Goal: Task Accomplishment & Management: Manage account settings

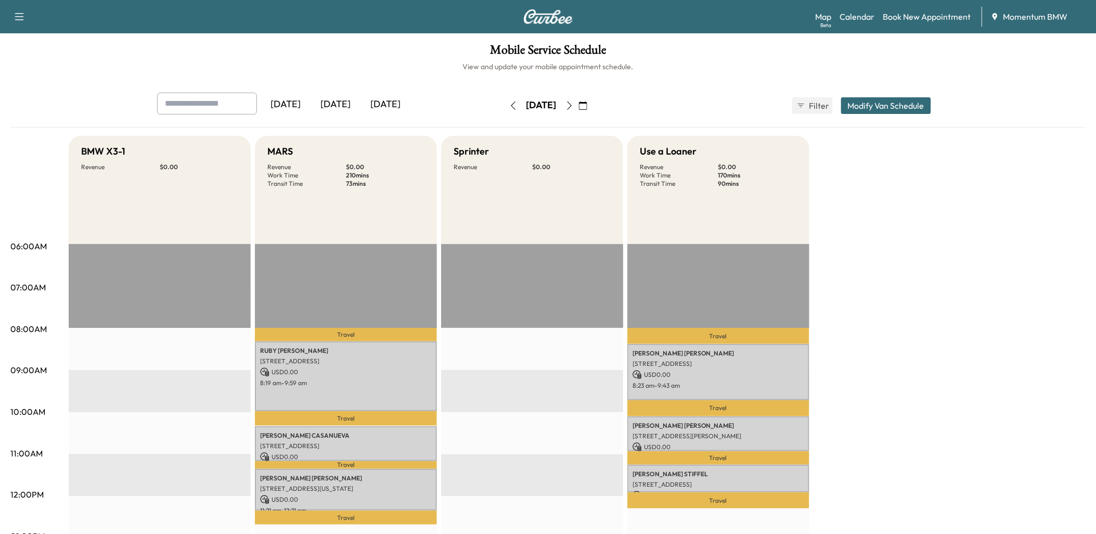
click at [511, 108] on icon "button" at bounding box center [513, 105] width 5 height 8
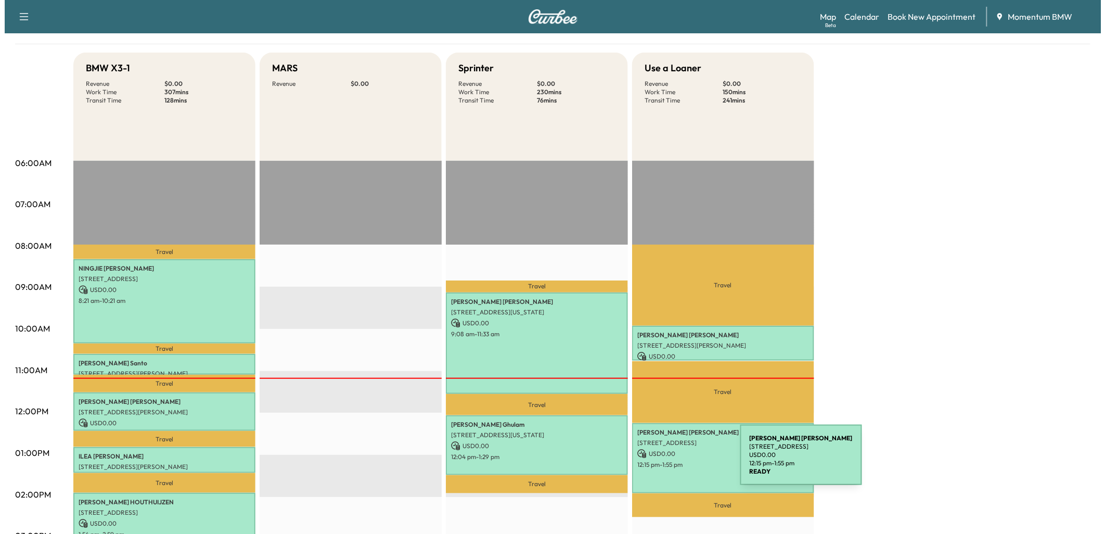
scroll to position [115, 0]
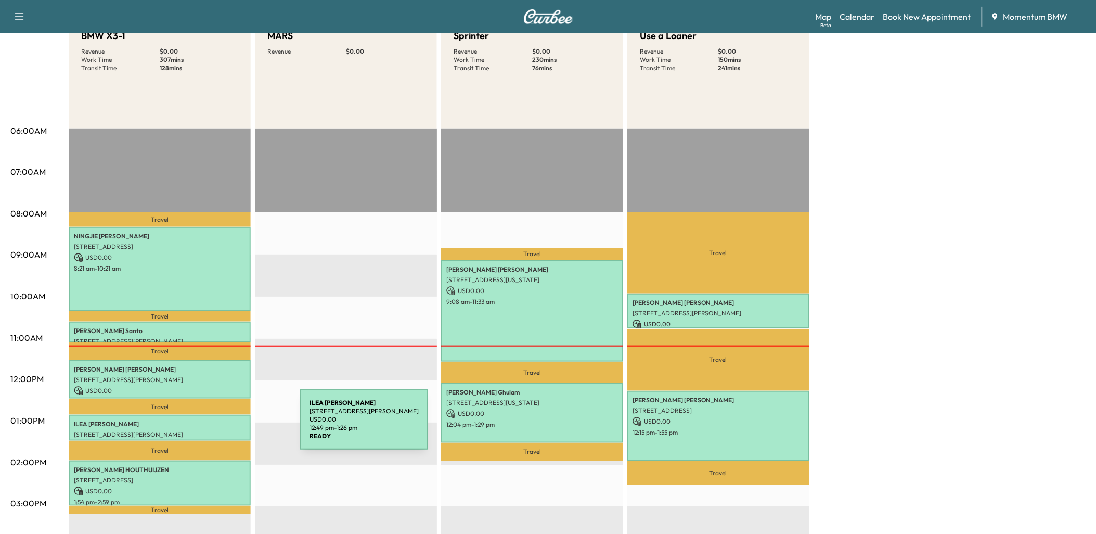
click at [223, 424] on div "[PERSON_NAME] [STREET_ADDRESS][PERSON_NAME] USD 0.00 12:49 pm - 1:26 pm" at bounding box center [160, 428] width 182 height 26
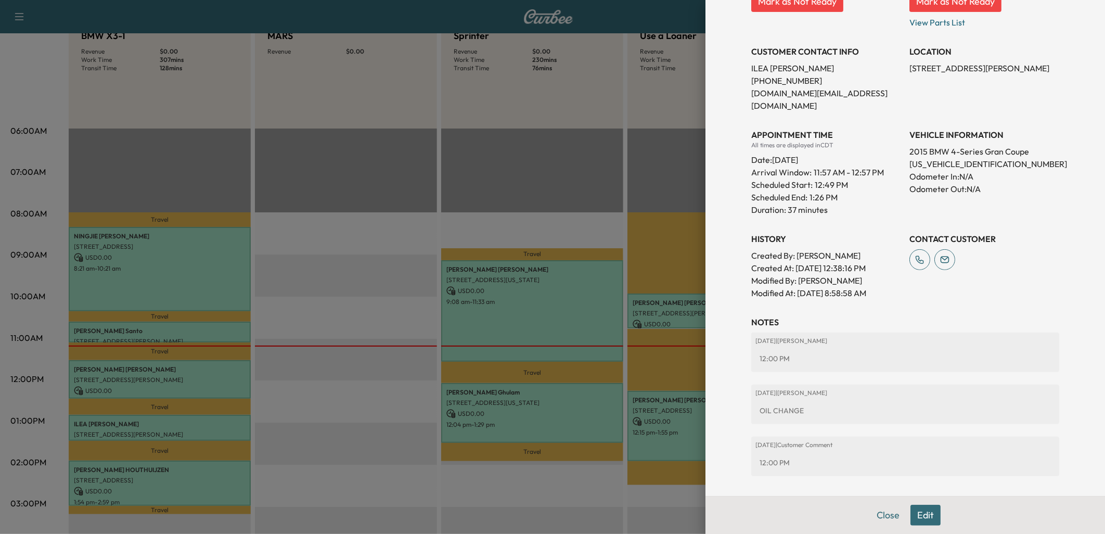
scroll to position [173, 0]
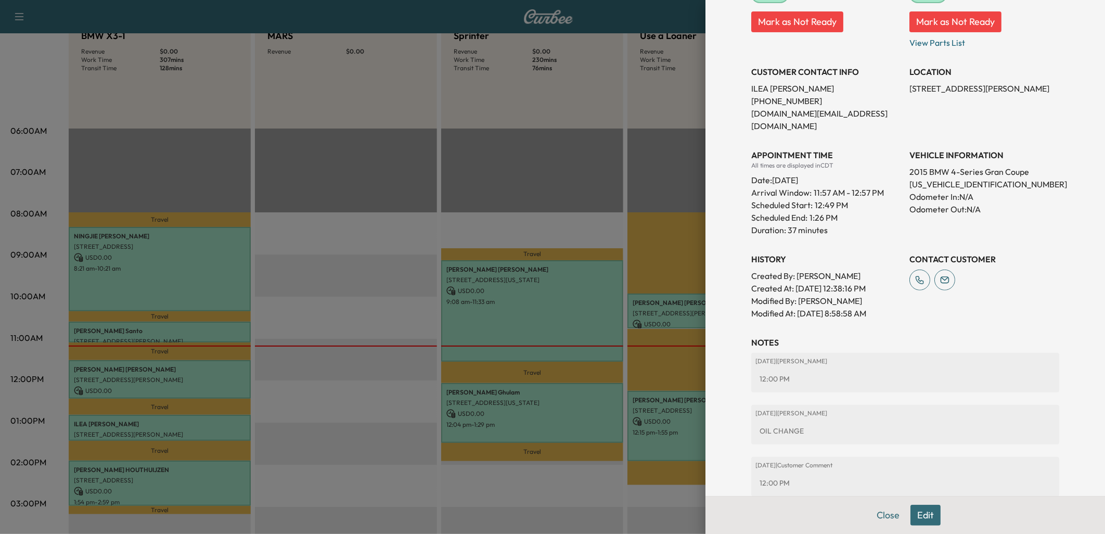
click at [920, 515] on button "Edit" at bounding box center [925, 515] width 30 height 21
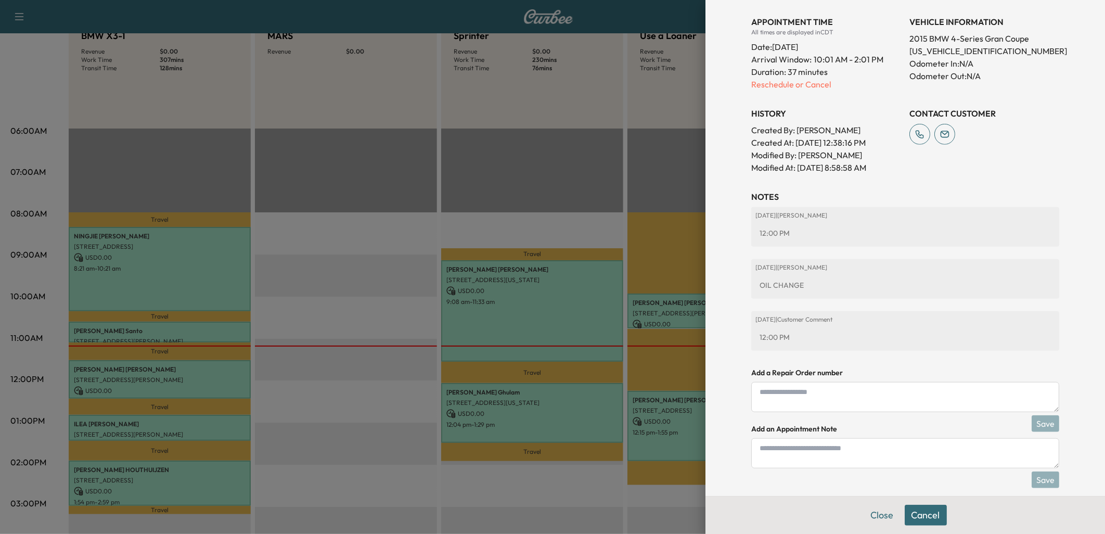
scroll to position [342, 0]
click at [802, 76] on p "Reschedule or Cancel" at bounding box center [826, 82] width 150 height 12
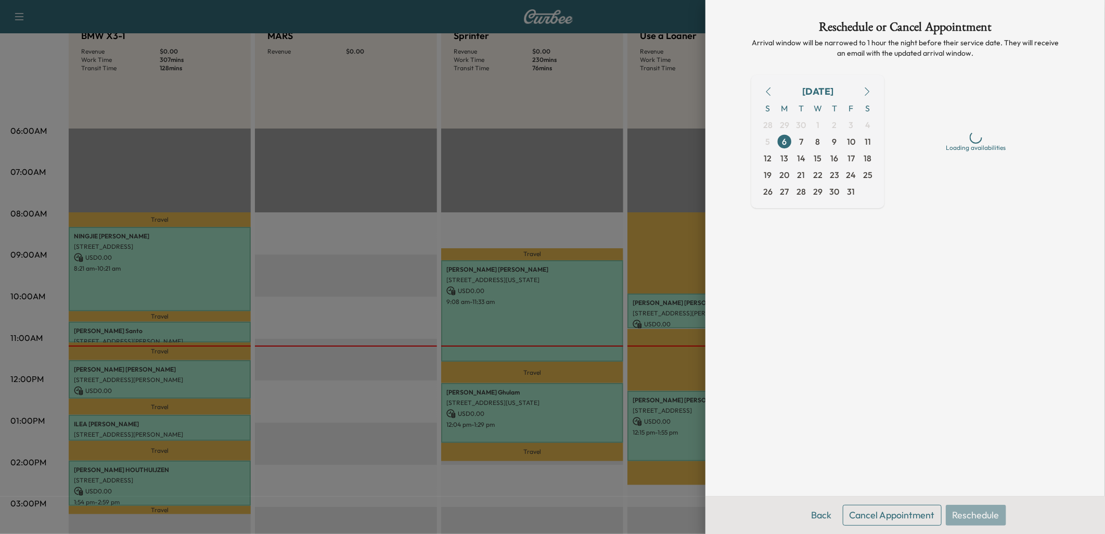
scroll to position [0, 0]
click at [883, 513] on button "Cancel Appointment" at bounding box center [892, 515] width 99 height 21
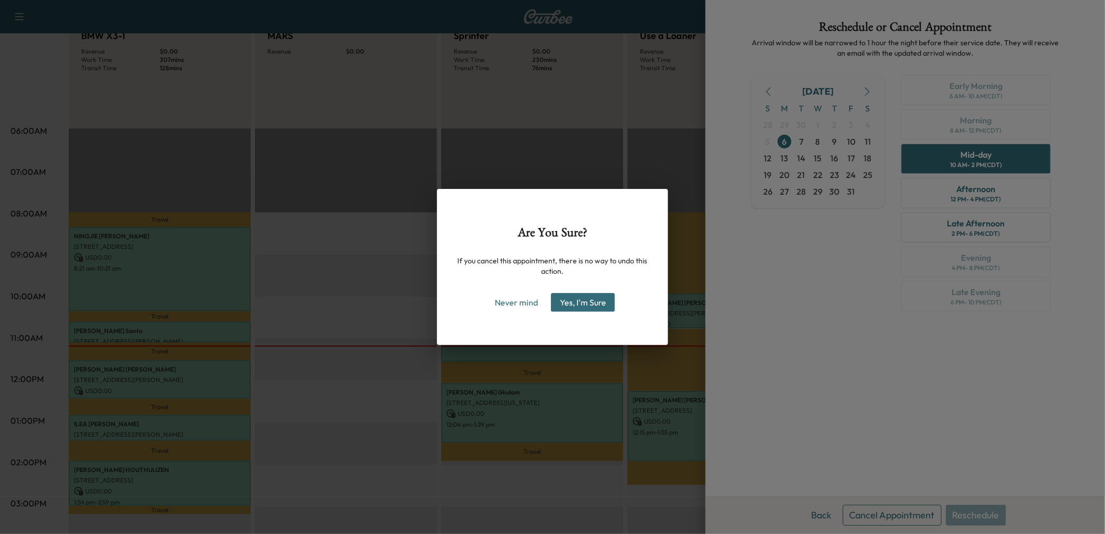
click at [602, 302] on button "Yes, I'm Sure" at bounding box center [583, 302] width 64 height 19
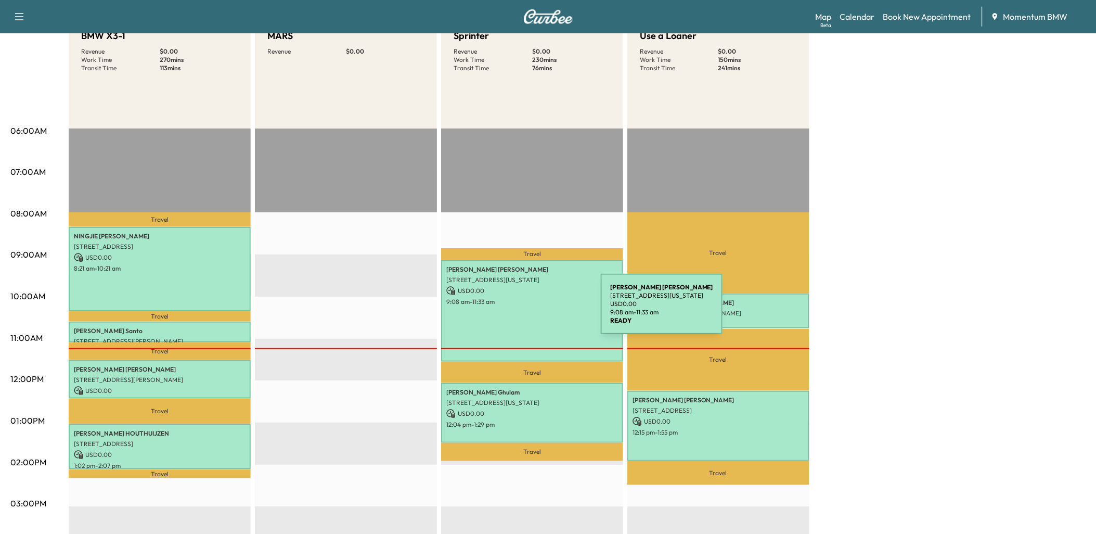
click at [526, 308] on div "[PERSON_NAME] [STREET_ADDRESS][US_STATE] USD 0.00 9:08 am - 11:33 am" at bounding box center [532, 310] width 182 height 101
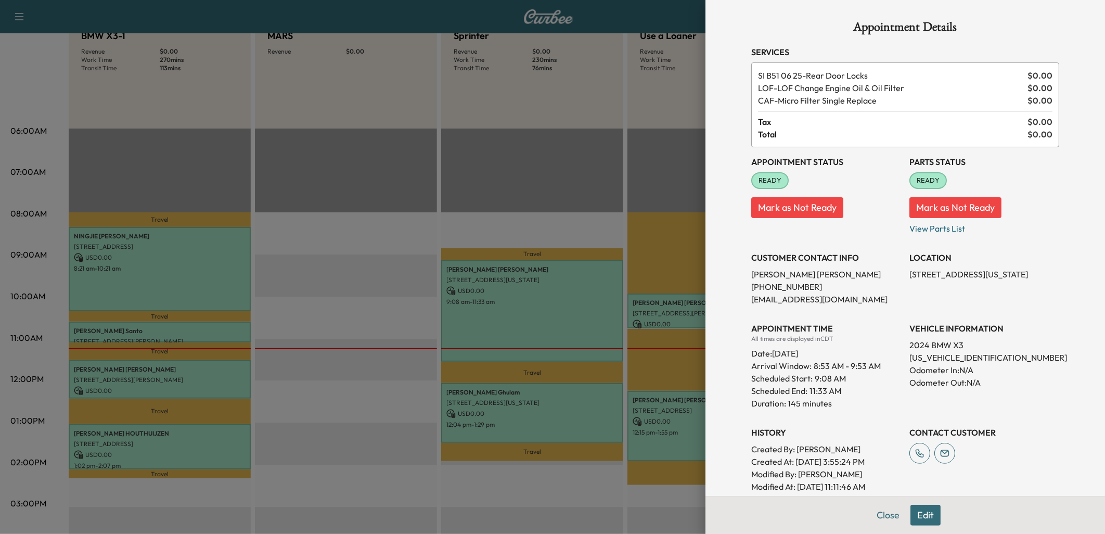
click at [911, 511] on button "Edit" at bounding box center [925, 515] width 30 height 21
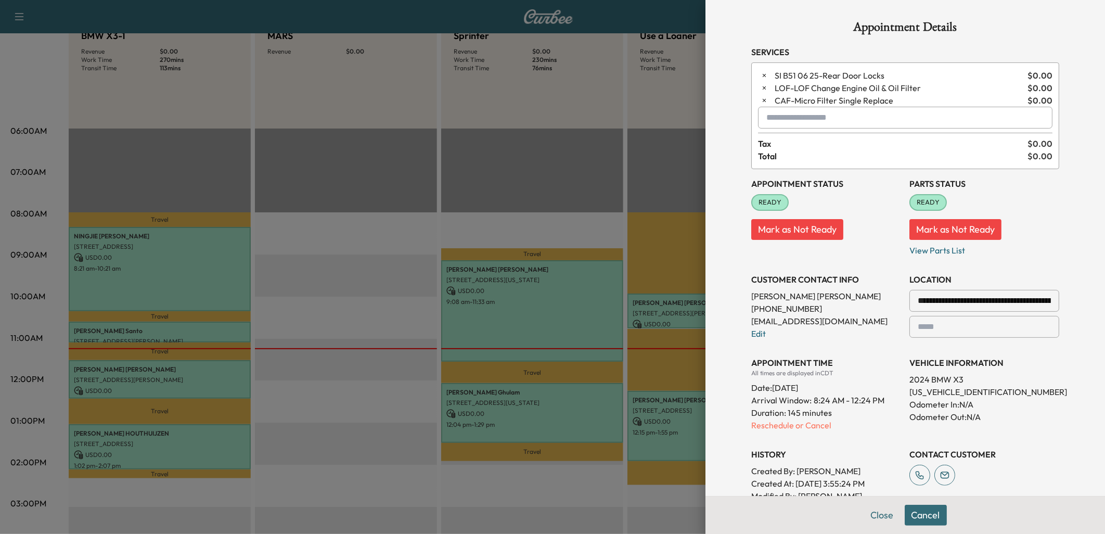
click at [911, 514] on button "Cancel" at bounding box center [926, 515] width 42 height 21
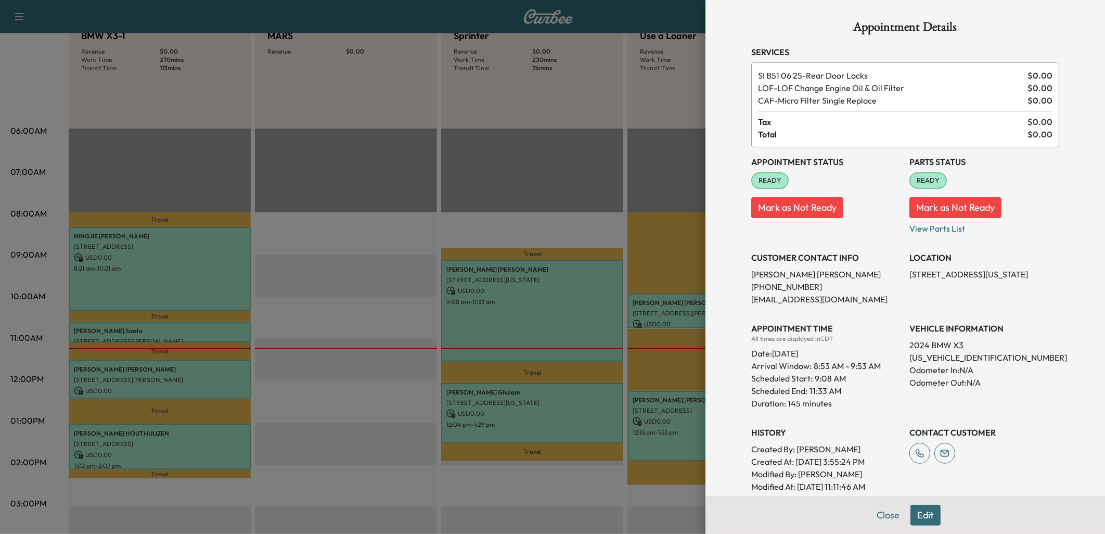
click at [917, 512] on button "Edit" at bounding box center [925, 515] width 30 height 21
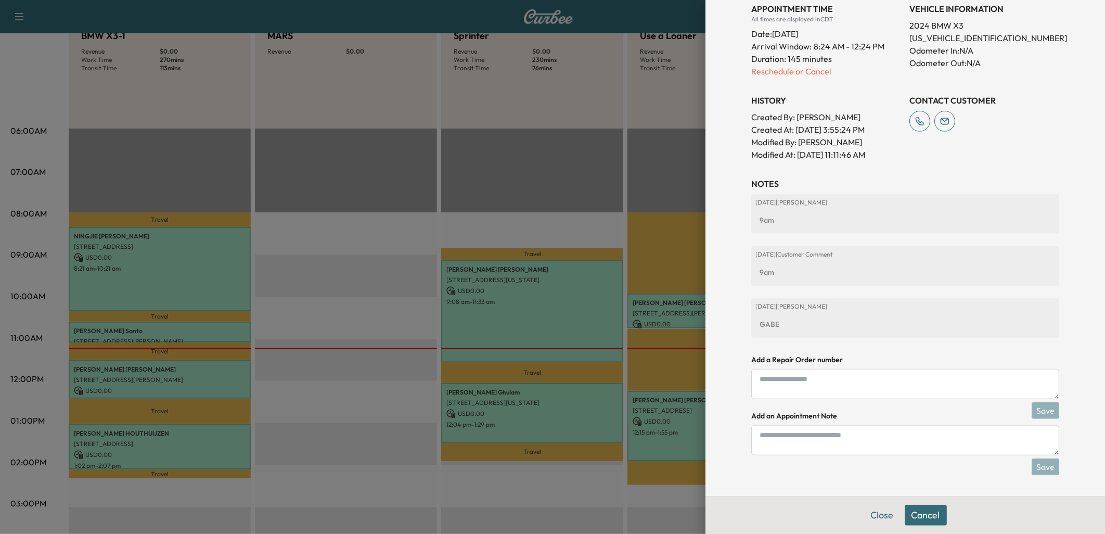
scroll to position [355, 0]
click at [782, 441] on textarea at bounding box center [905, 440] width 308 height 30
type textarea "*********"
click at [1034, 468] on button "Save" at bounding box center [1046, 466] width 28 height 17
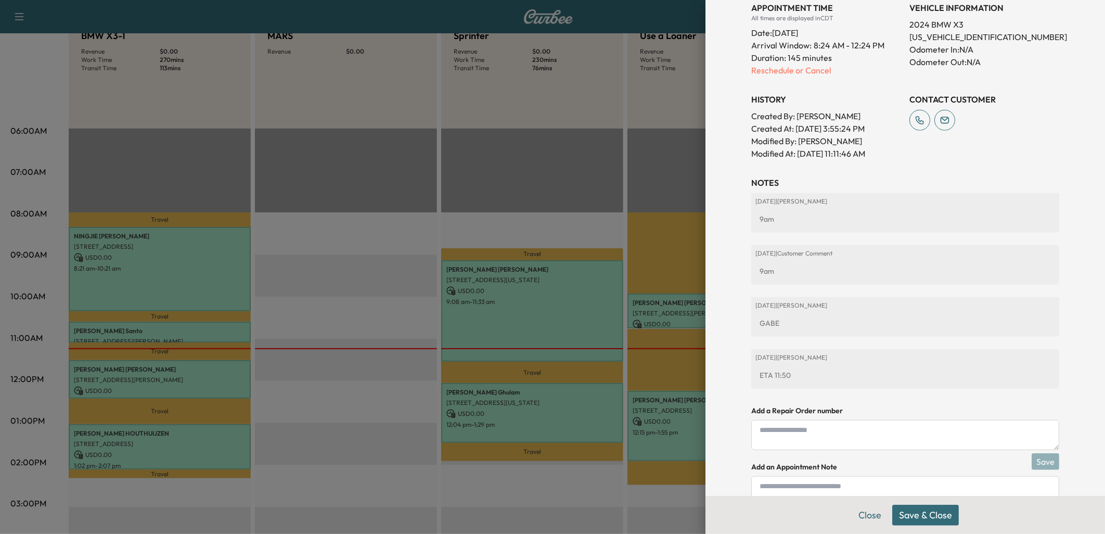
click at [919, 513] on button "Save & Close" at bounding box center [925, 515] width 67 height 21
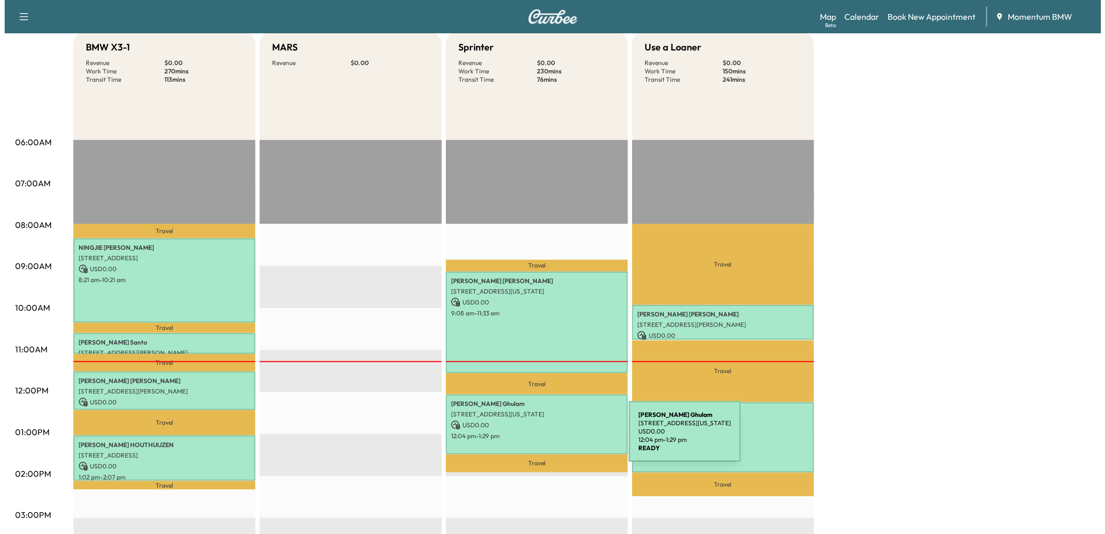
scroll to position [115, 0]
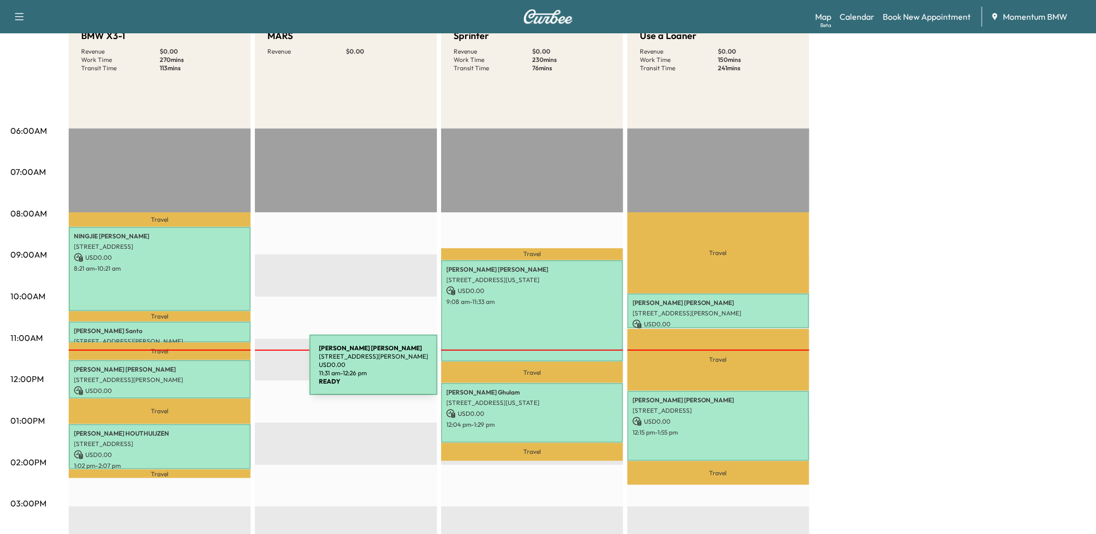
click at [232, 371] on div "[PERSON_NAME] [STREET_ADDRESS][PERSON_NAME] USD 0.00 11:31 am - 12:26 pm" at bounding box center [160, 379] width 182 height 38
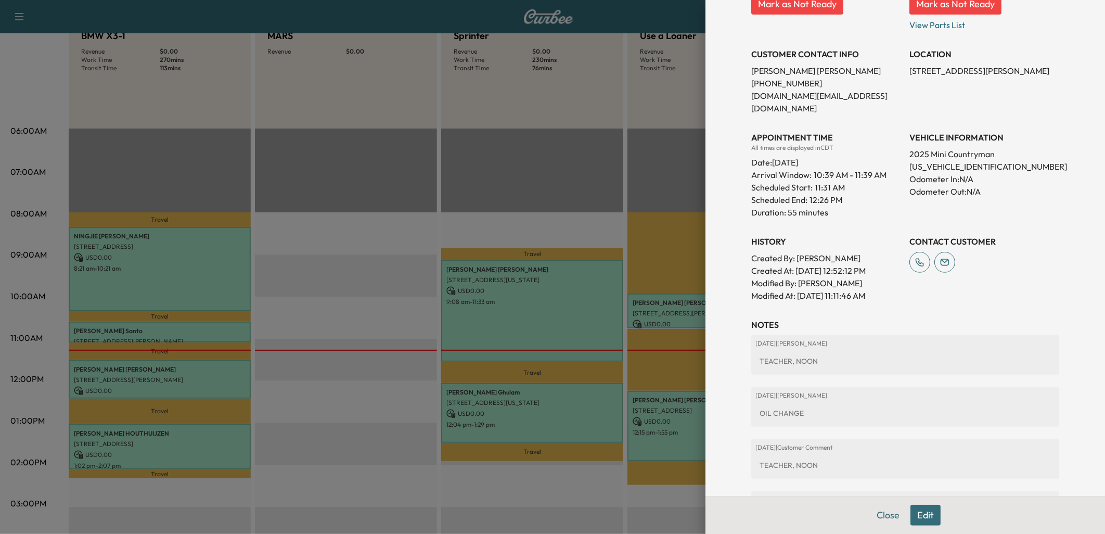
scroll to position [231, 0]
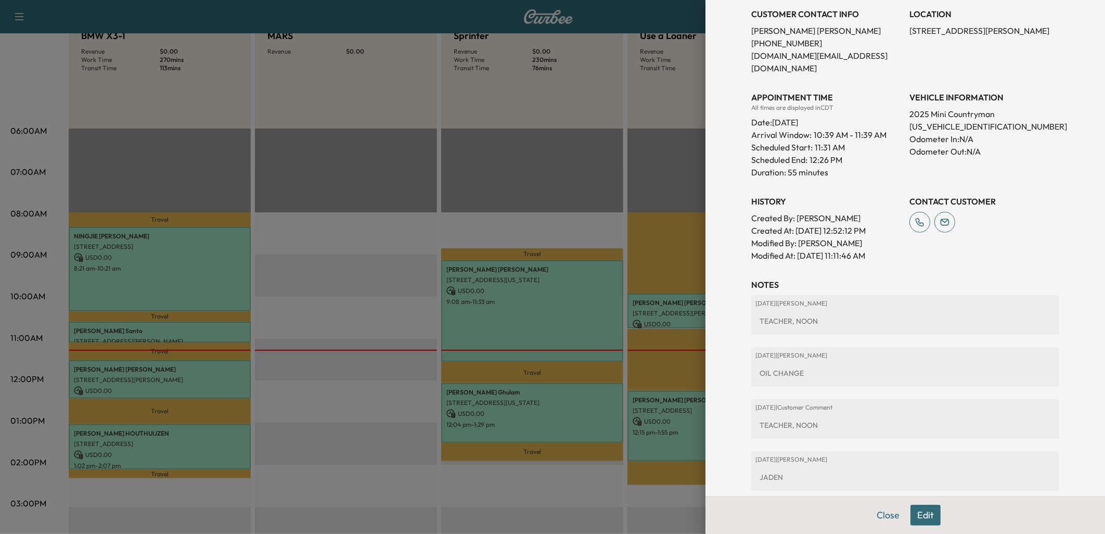
drag, startPoint x: 881, startPoint y: 516, endPoint x: 825, endPoint y: 498, distance: 59.1
click at [880, 516] on button "Close" at bounding box center [888, 515] width 36 height 21
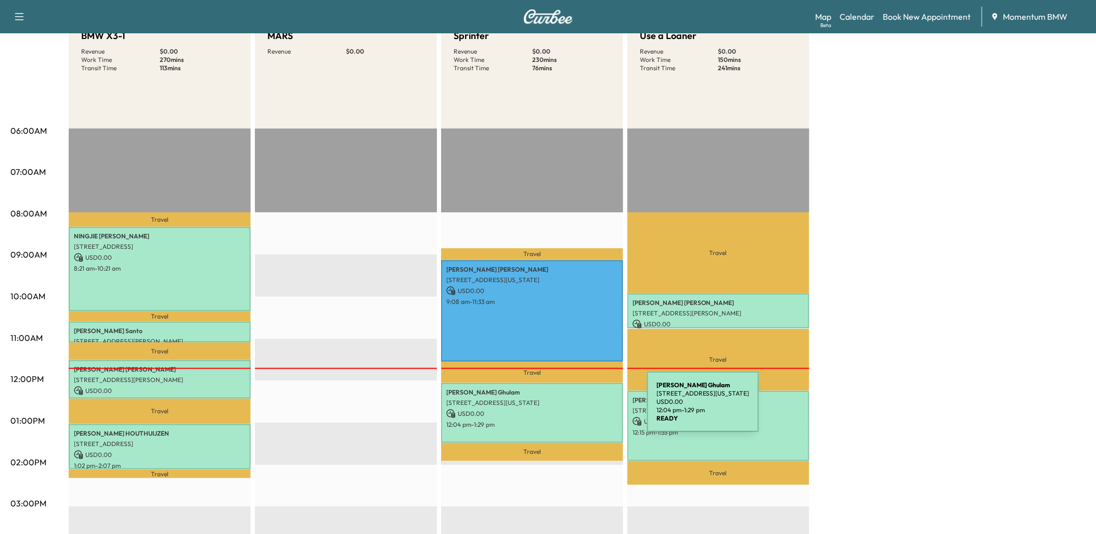
click at [569, 409] on p "USD 0.00" at bounding box center [532, 413] width 172 height 9
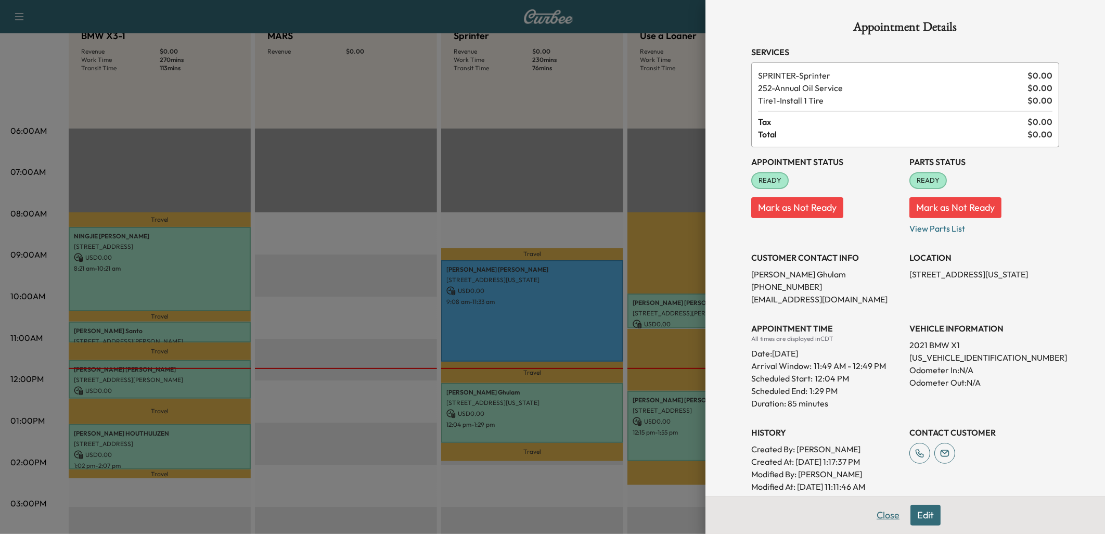
drag, startPoint x: 883, startPoint y: 512, endPoint x: 843, endPoint y: 499, distance: 41.5
click at [882, 512] on button "Close" at bounding box center [888, 515] width 36 height 21
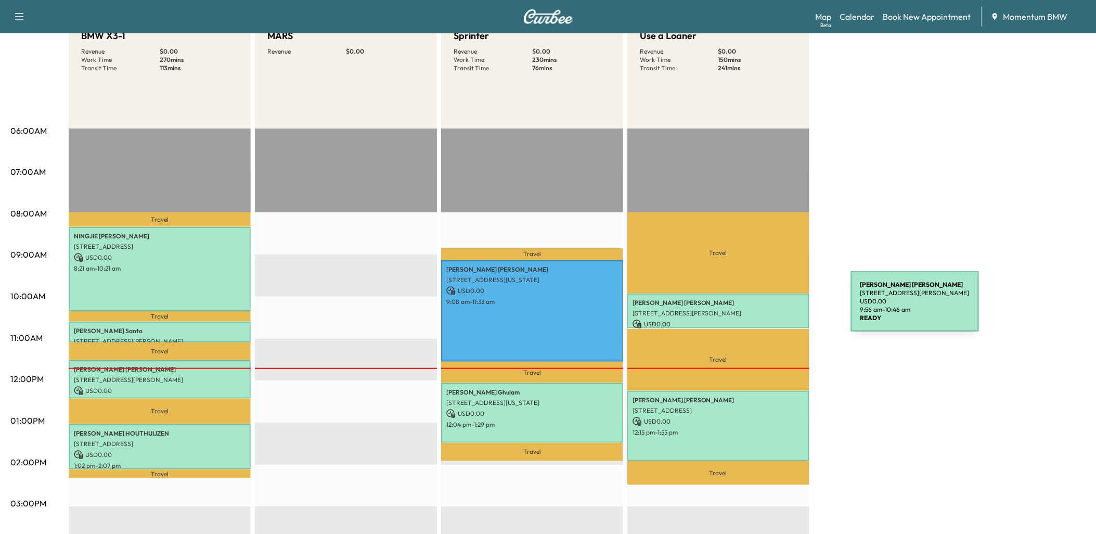
click at [773, 309] on p "[STREET_ADDRESS][PERSON_NAME]" at bounding box center [719, 313] width 172 height 8
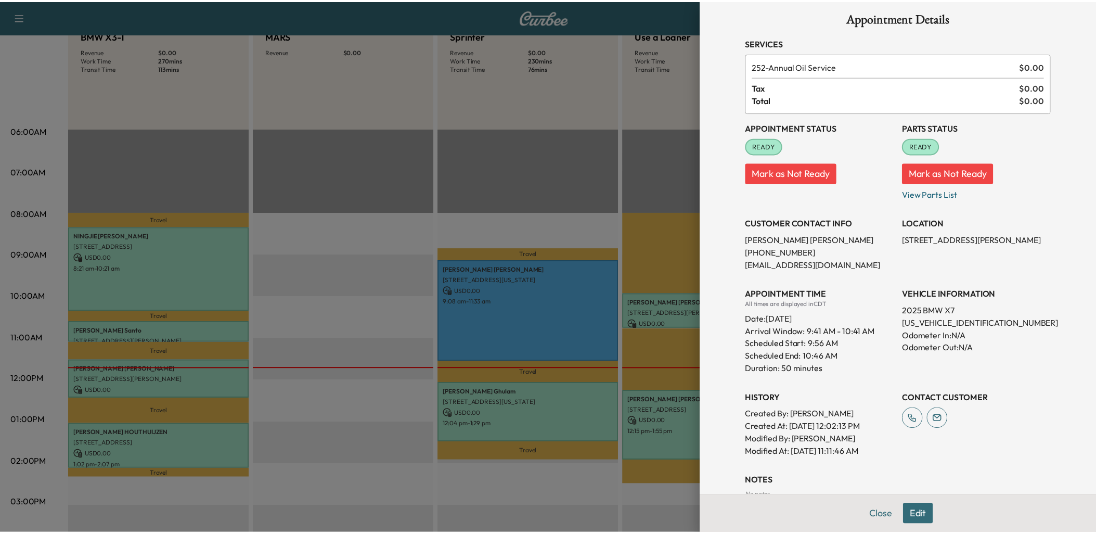
scroll to position [0, 0]
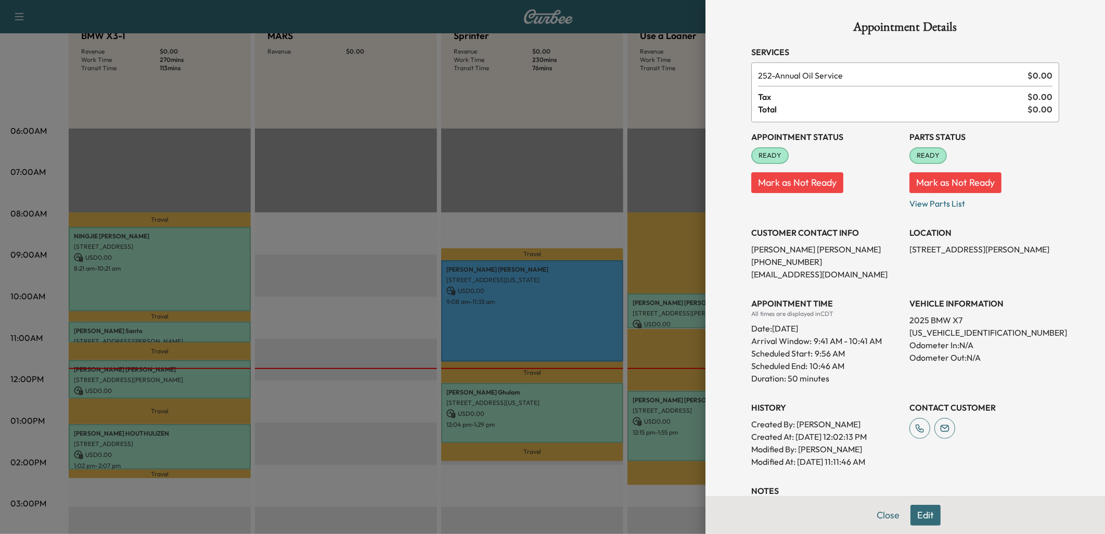
click at [933, 331] on p "[US_VEHICLE_IDENTIFICATION_NUMBER]" at bounding box center [984, 332] width 150 height 12
click at [933, 330] on p "[US_VEHICLE_IDENTIFICATION_NUMBER]" at bounding box center [984, 332] width 150 height 12
copy p "[US_VEHICLE_IDENTIFICATION_NUMBER]"
drag, startPoint x: 897, startPoint y: 250, endPoint x: 1014, endPoint y: 247, distance: 117.1
click at [1014, 247] on div "Appointment Status READY Mark as Not Ready Parts Status READY Mark as Not Ready…" at bounding box center [905, 294] width 308 height 345
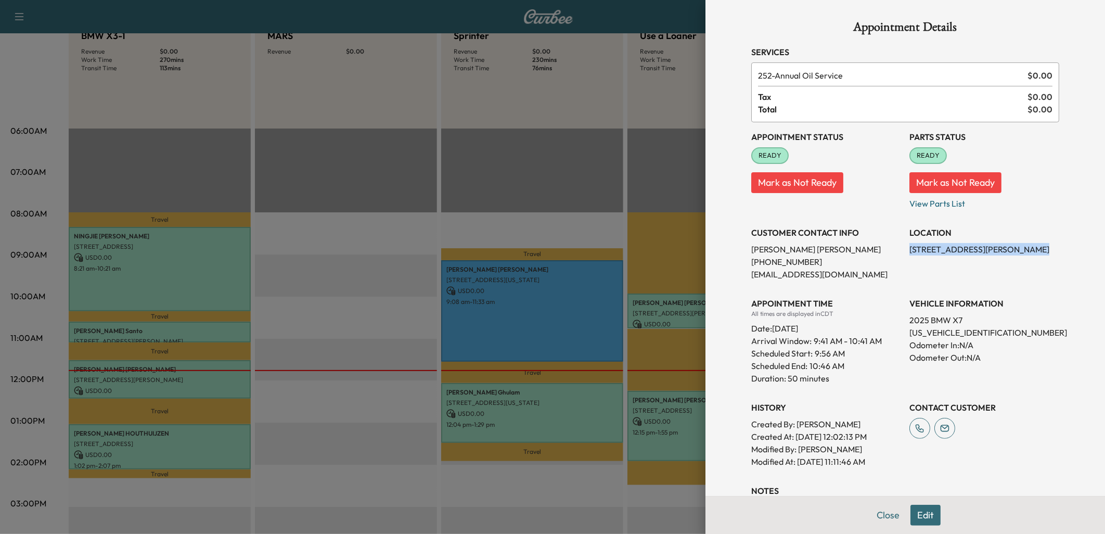
copy p "[STREET_ADDRESS][PERSON_NAME],"
drag, startPoint x: 882, startPoint y: 520, endPoint x: 804, endPoint y: 448, distance: 106.4
click at [880, 518] on button "Close" at bounding box center [888, 515] width 36 height 21
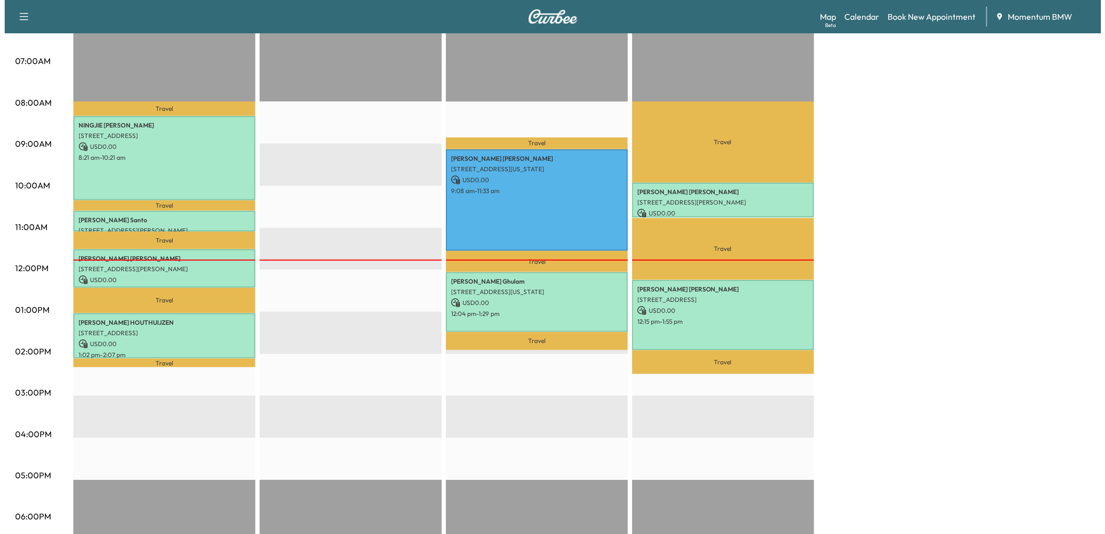
scroll to position [231, 0]
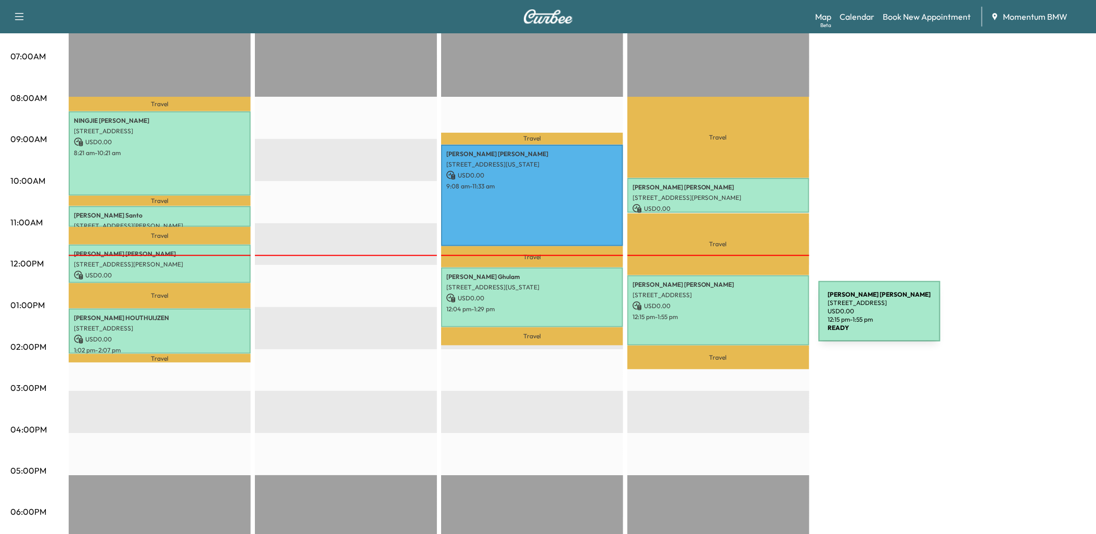
click at [741, 317] on div "[PERSON_NAME] [STREET_ADDRESS] USD 0.00 12:15 pm - 1:55 pm" at bounding box center [718, 310] width 182 height 70
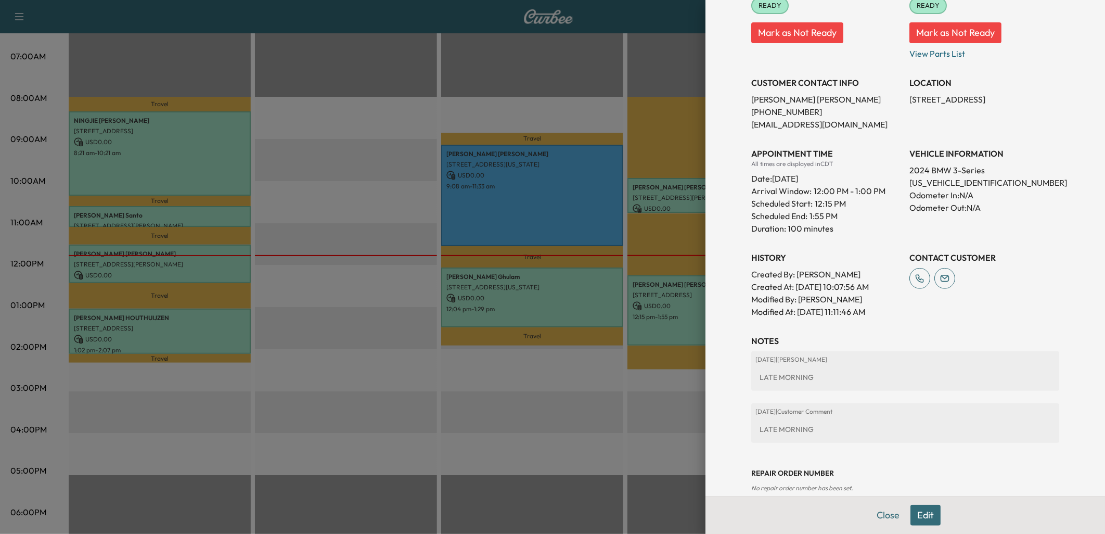
scroll to position [179, 0]
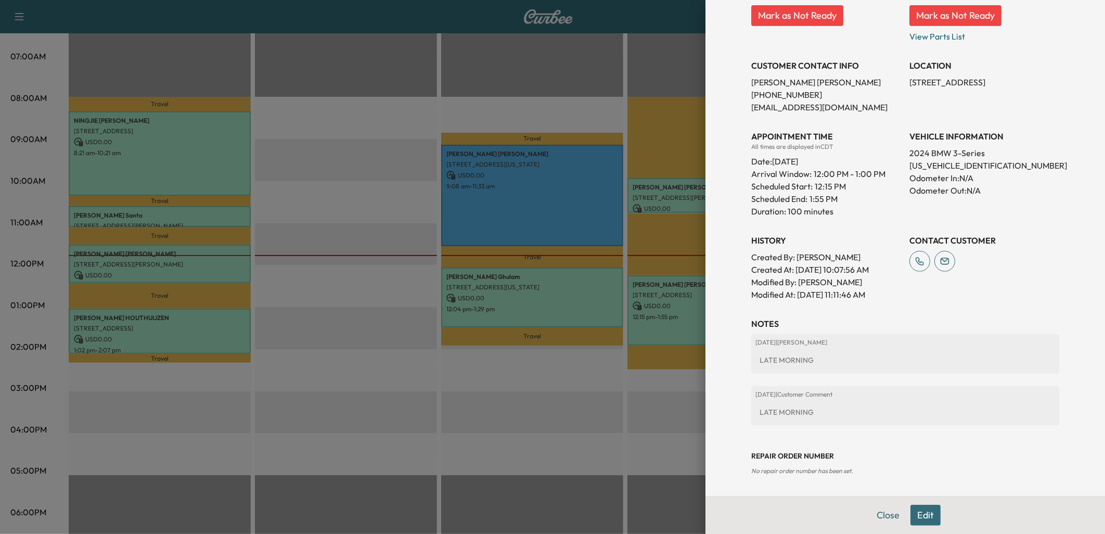
click at [921, 512] on button "Edit" at bounding box center [925, 515] width 30 height 21
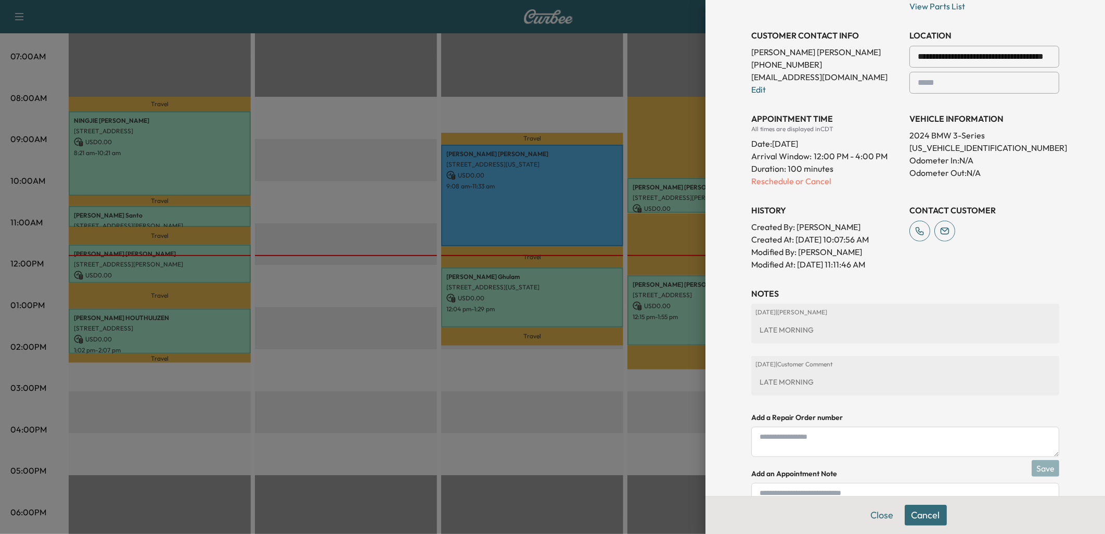
scroll to position [290, 0]
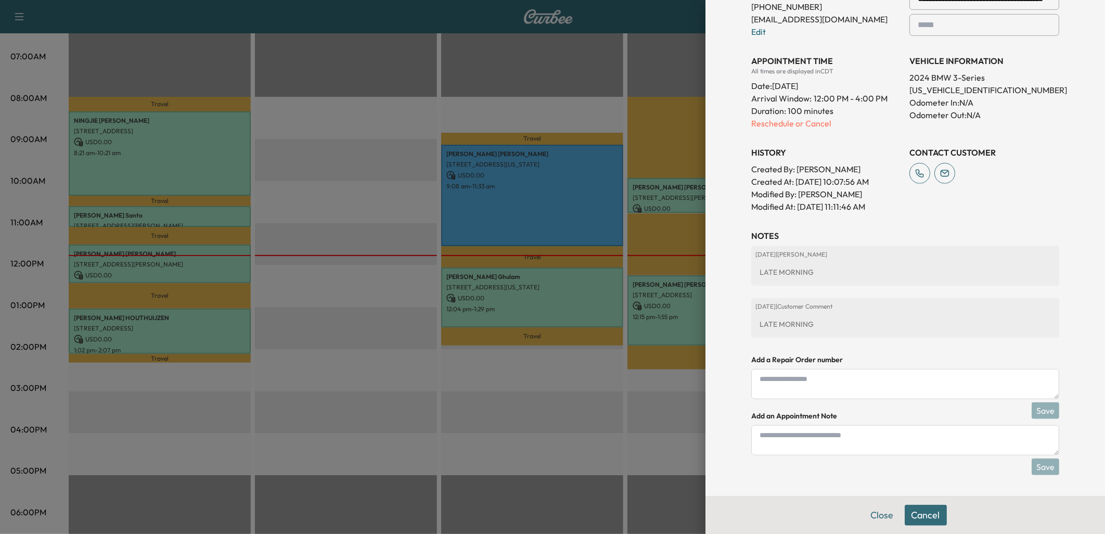
click at [795, 440] on textarea at bounding box center [905, 440] width 308 height 30
type textarea "*****"
click at [1038, 463] on button "Save" at bounding box center [1046, 466] width 28 height 17
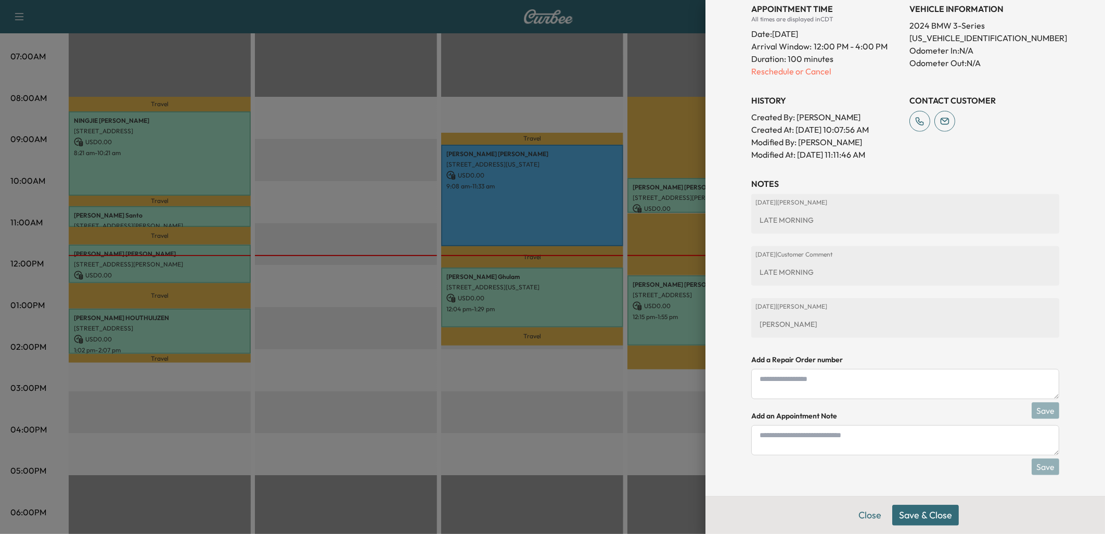
click at [929, 518] on button "Save & Close" at bounding box center [925, 515] width 67 height 21
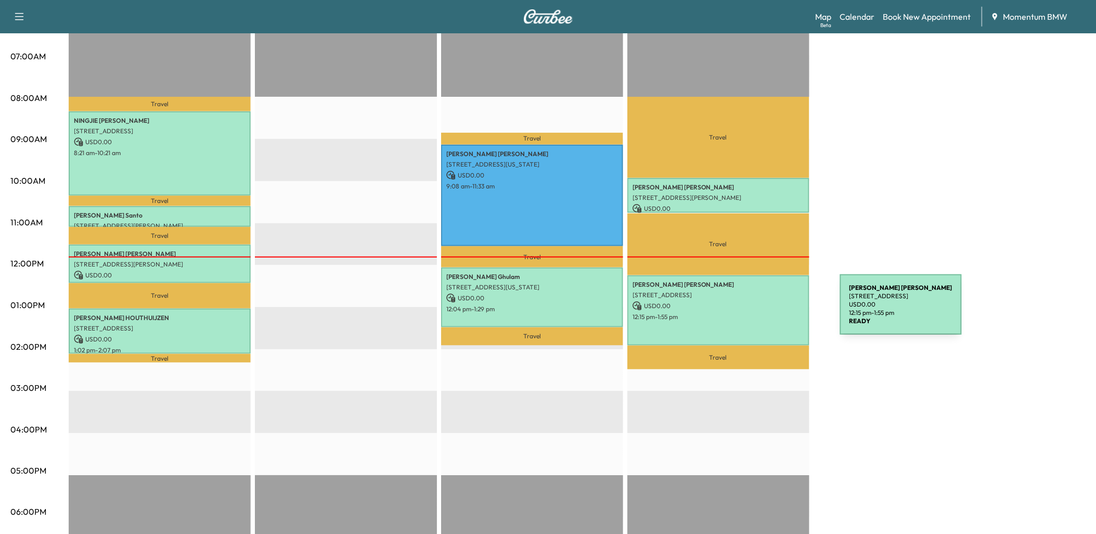
click at [762, 313] on p "12:15 pm - 1:55 pm" at bounding box center [719, 317] width 172 height 8
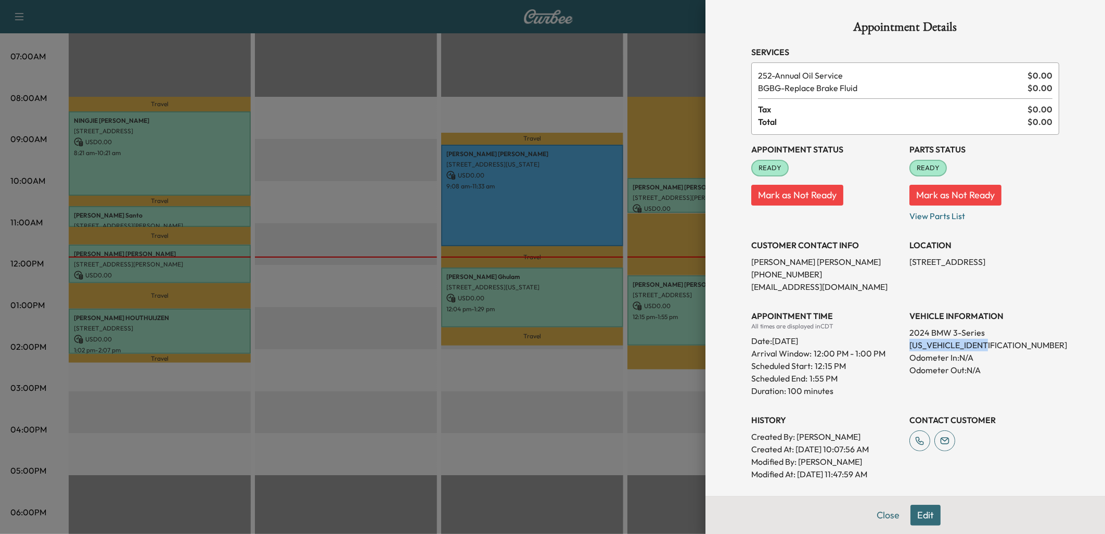
drag, startPoint x: 986, startPoint y: 341, endPoint x: 900, endPoint y: 342, distance: 85.8
click at [900, 342] on div "Appointment Status READY Mark as Not Ready Parts Status READY Mark as Not Ready…" at bounding box center [905, 307] width 308 height 345
copy p "[US_VEHICLE_IDENTIFICATION_NUMBER]"
drag, startPoint x: 900, startPoint y: 257, endPoint x: 997, endPoint y: 261, distance: 97.3
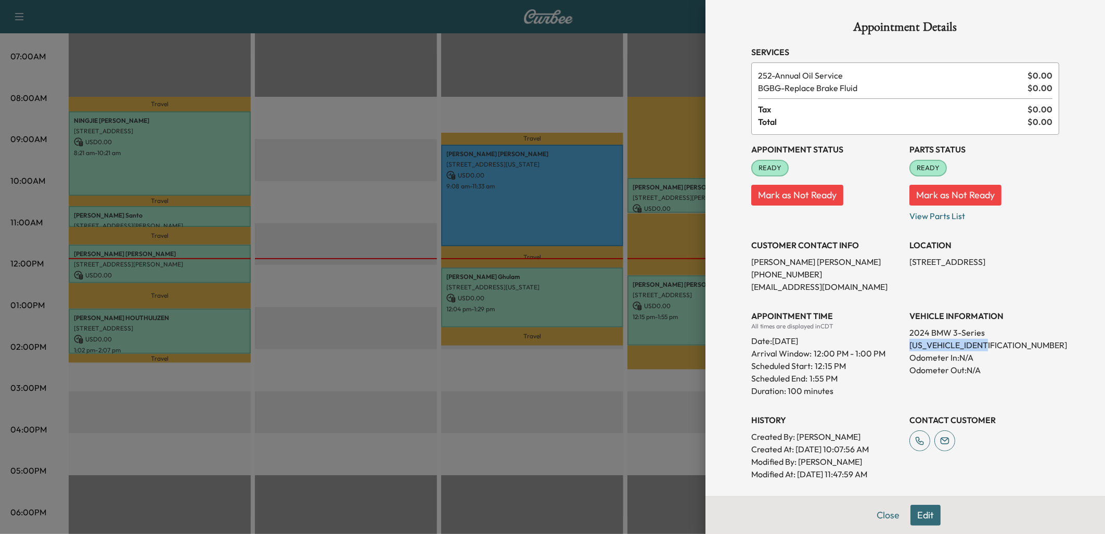
click at [997, 261] on div "Appointment Status READY Mark as Not Ready Parts Status READY Mark as Not Ready…" at bounding box center [905, 307] width 308 height 345
copy p "[STREET_ADDRESS]"
click at [881, 516] on button "Close" at bounding box center [888, 515] width 36 height 21
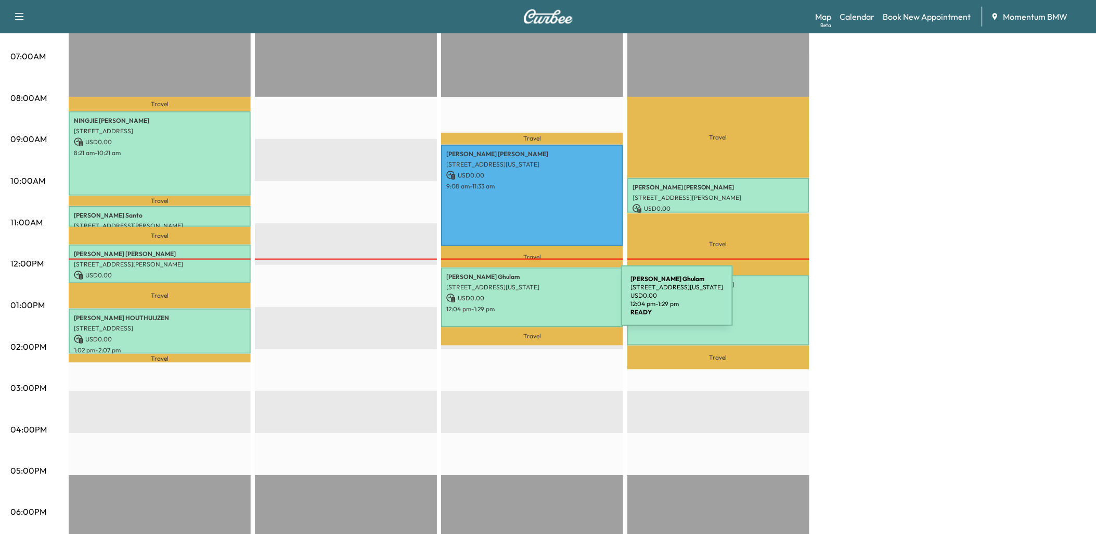
click at [543, 305] on p "12:04 pm - 1:29 pm" at bounding box center [532, 309] width 172 height 8
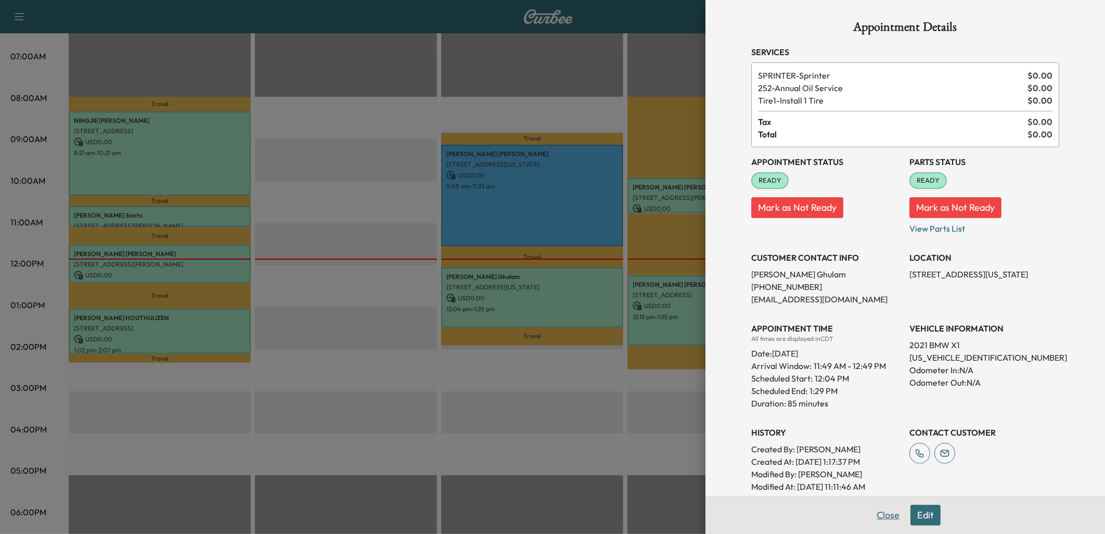
click at [877, 513] on button "Close" at bounding box center [888, 515] width 36 height 21
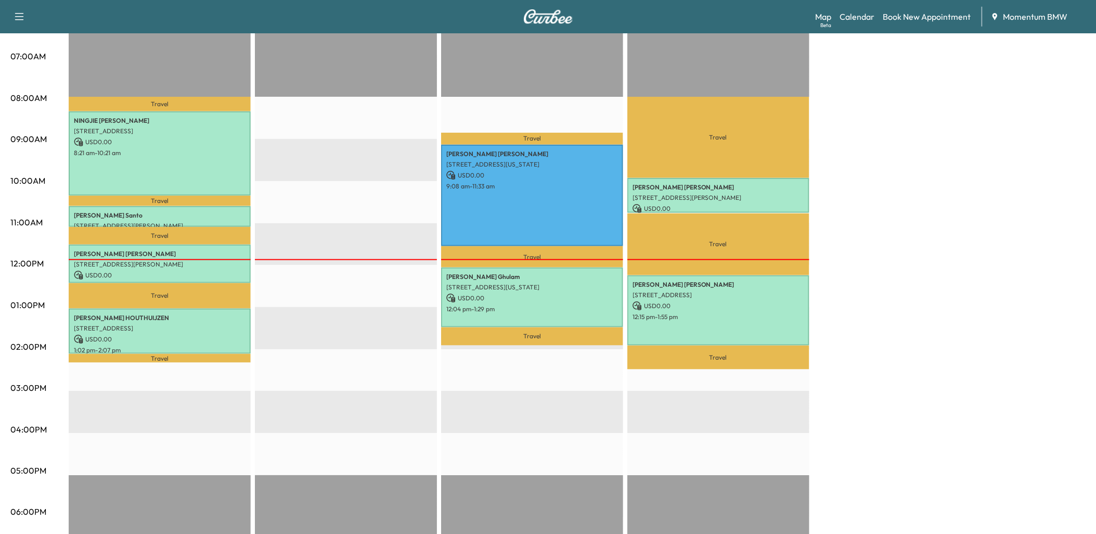
click at [221, 259] on div at bounding box center [160, 259] width 182 height 1
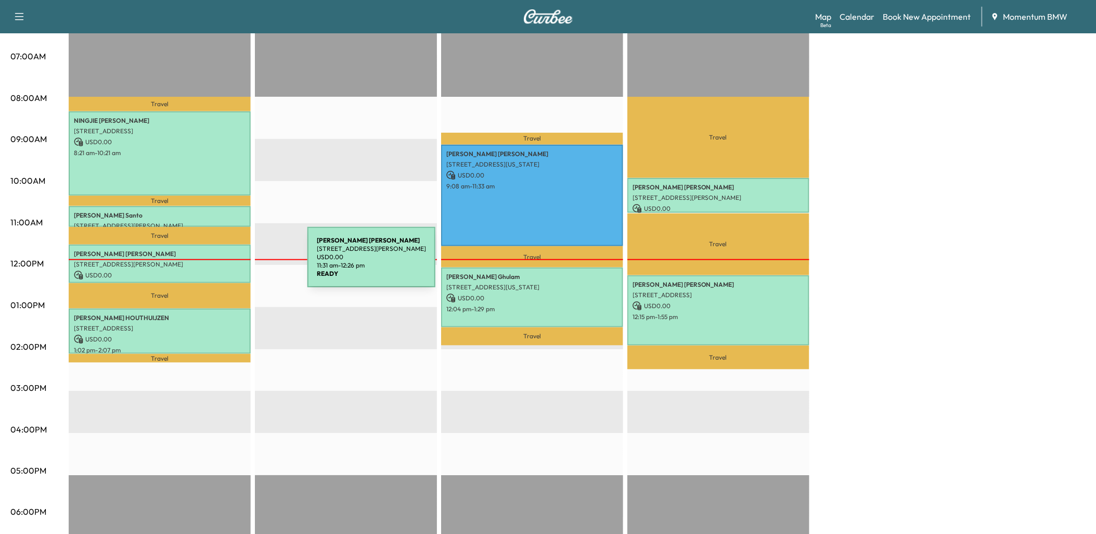
click at [229, 263] on p "[STREET_ADDRESS][PERSON_NAME]" at bounding box center [160, 264] width 172 height 8
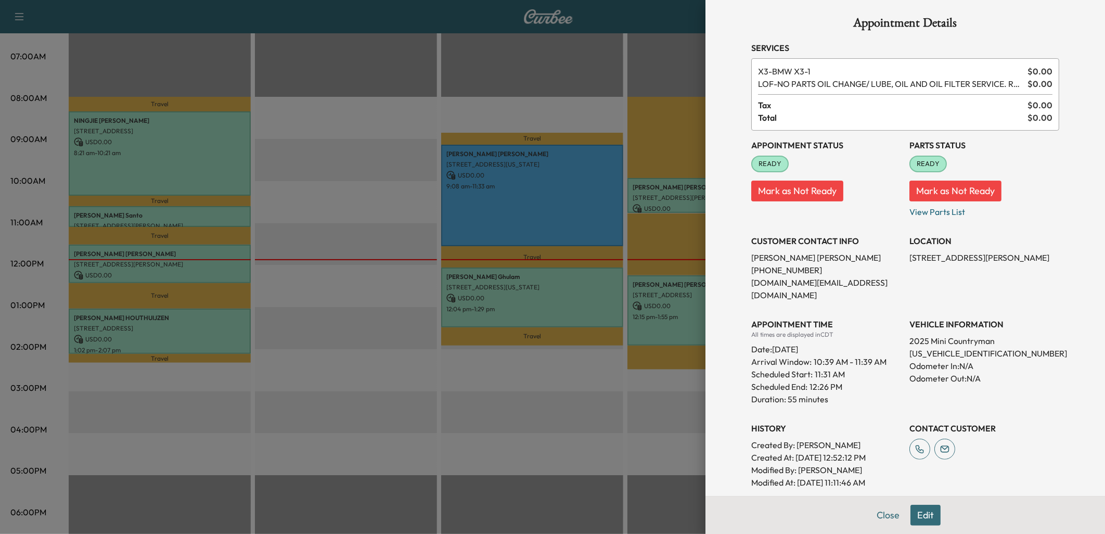
scroll to position [0, 0]
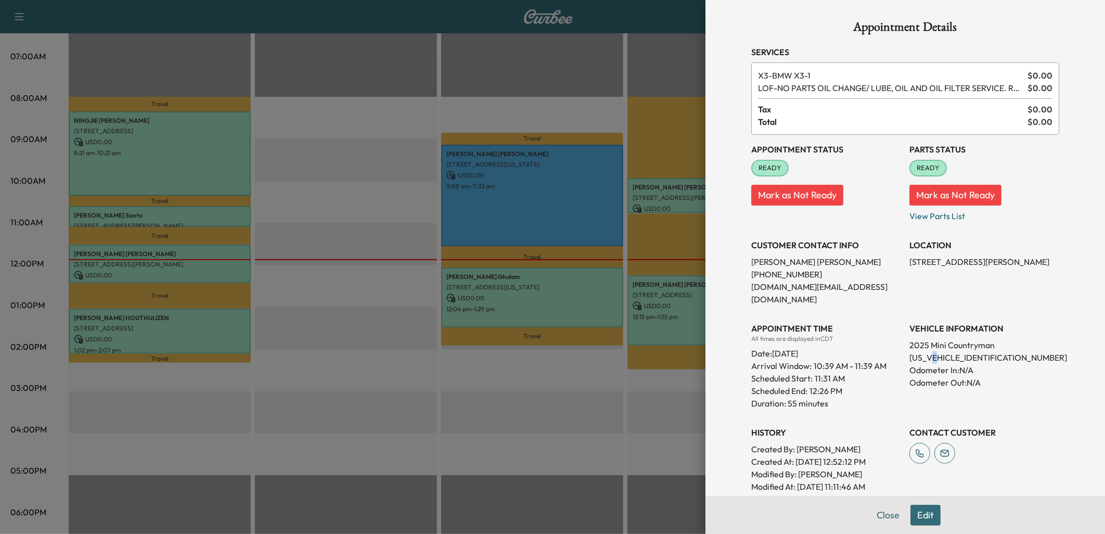
click at [933, 351] on p "[US_VEHICLE_IDENTIFICATION_NUMBER]" at bounding box center [984, 357] width 150 height 12
click at [935, 351] on p "[US_VEHICLE_IDENTIFICATION_NUMBER]" at bounding box center [984, 357] width 150 height 12
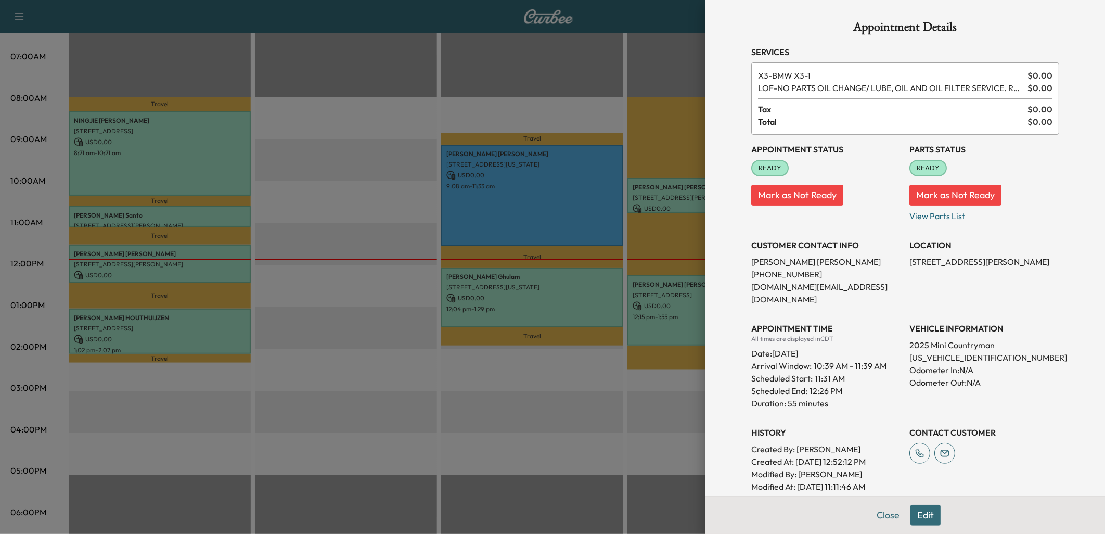
drag, startPoint x: 935, startPoint y: 336, endPoint x: 881, endPoint y: 416, distance: 97.0
click at [881, 426] on h3 "History" at bounding box center [826, 432] width 150 height 12
drag, startPoint x: 901, startPoint y: 344, endPoint x: 995, endPoint y: 340, distance: 93.7
click at [995, 351] on p "[US_VEHICLE_IDENTIFICATION_NUMBER]" at bounding box center [984, 357] width 150 height 12
drag, startPoint x: 995, startPoint y: 340, endPoint x: 984, endPoint y: 341, distance: 10.5
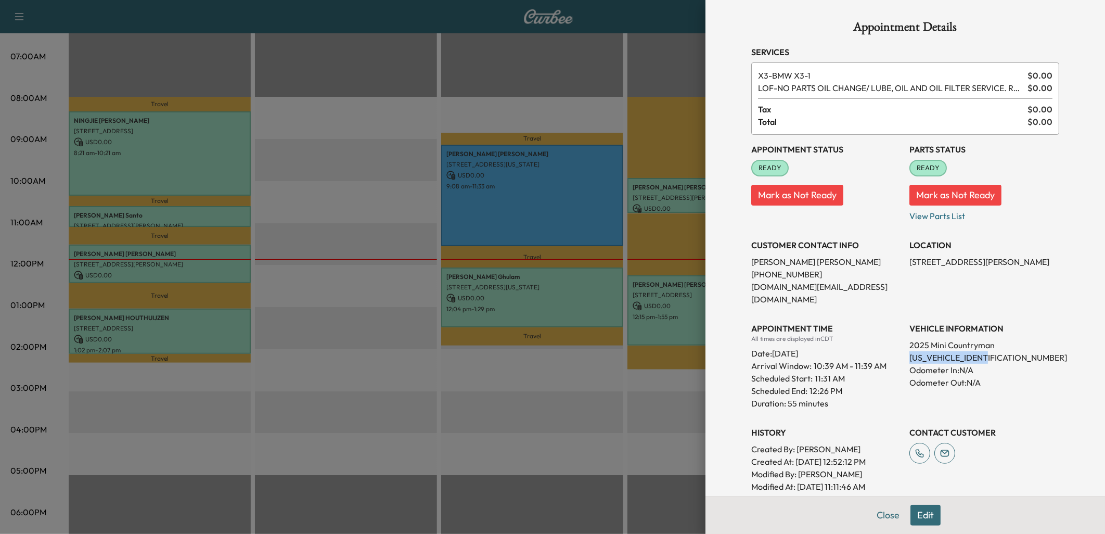
copy p "[US_VEHICLE_IDENTIFICATION_NUMBER]"
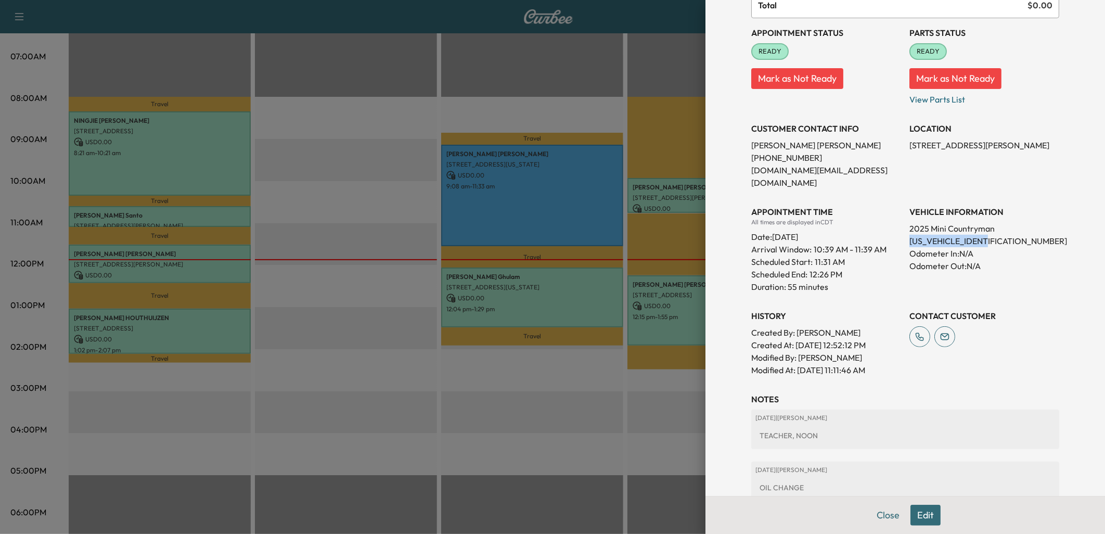
scroll to position [115, 0]
drag, startPoint x: 899, startPoint y: 144, endPoint x: 1025, endPoint y: 145, distance: 125.9
click at [1025, 145] on div "Appointment Status READY Mark as Not Ready Parts Status READY Mark as Not Ready…" at bounding box center [905, 198] width 308 height 358
copy p "[STREET_ADDRESS][PERSON_NAME]"
drag, startPoint x: 878, startPoint y: 513, endPoint x: 839, endPoint y: 489, distance: 45.9
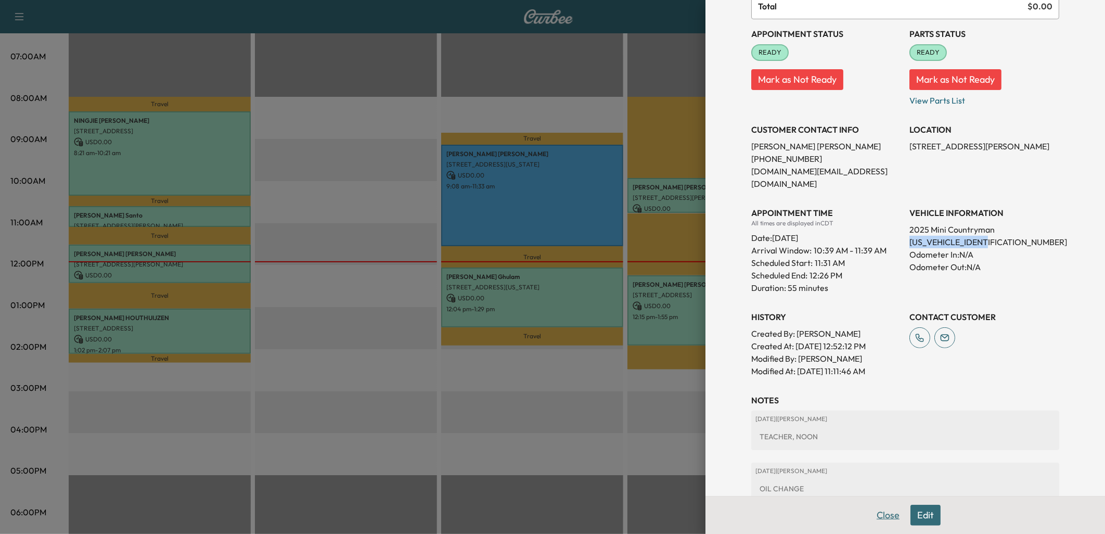
click at [877, 513] on button "Close" at bounding box center [888, 515] width 36 height 21
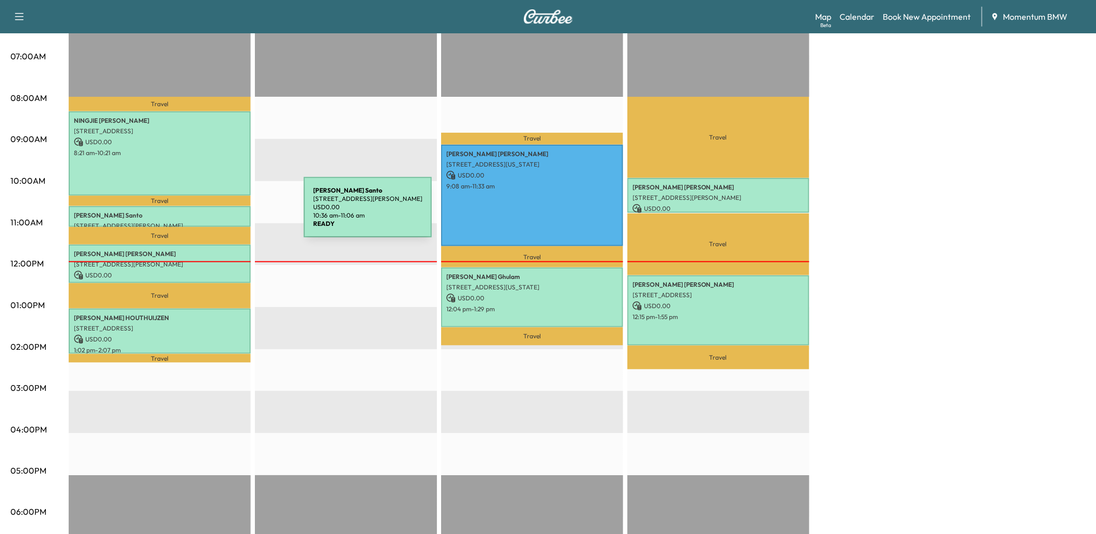
click at [226, 213] on p "[PERSON_NAME]" at bounding box center [160, 215] width 172 height 8
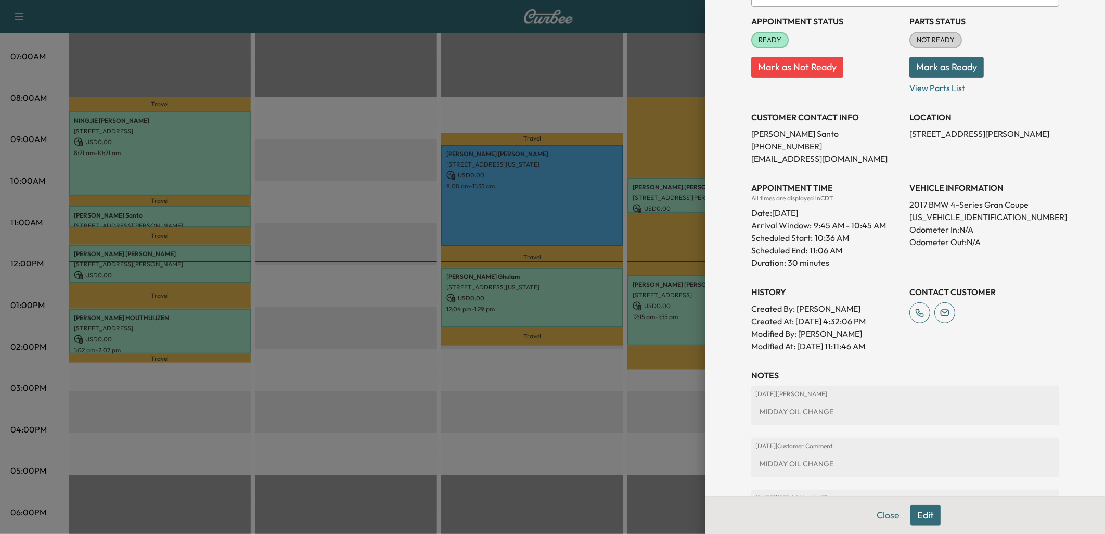
click at [233, 325] on div at bounding box center [552, 267] width 1105 height 534
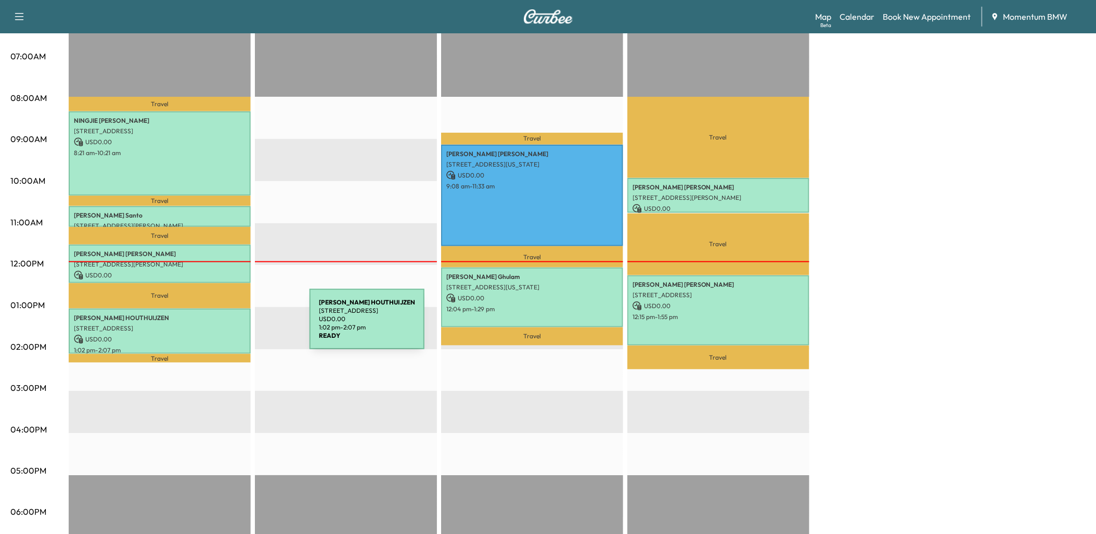
click at [231, 325] on p "[STREET_ADDRESS]" at bounding box center [160, 328] width 172 height 8
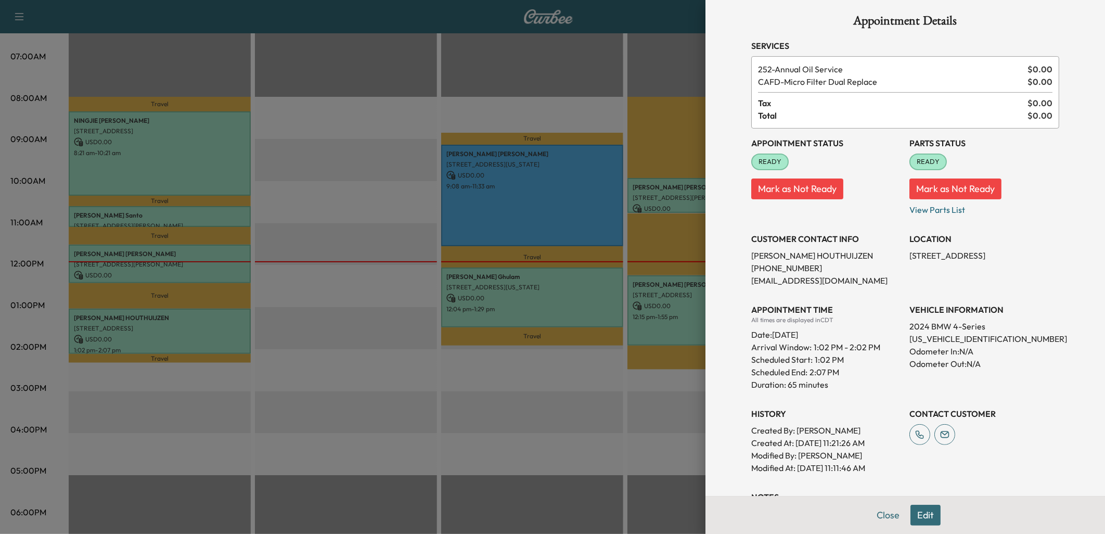
scroll to position [179, 0]
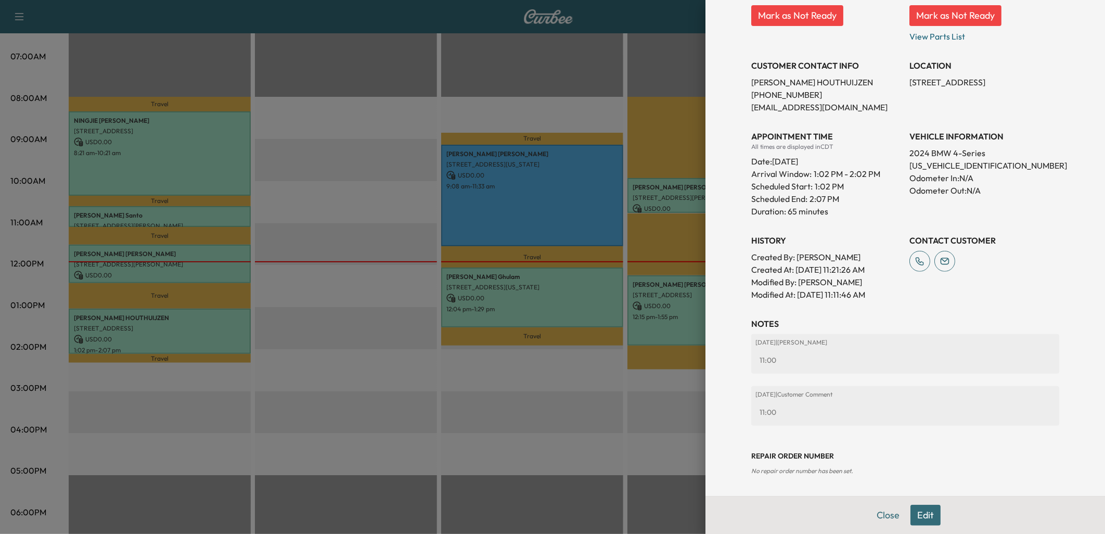
click at [916, 510] on button "Edit" at bounding box center [925, 515] width 30 height 21
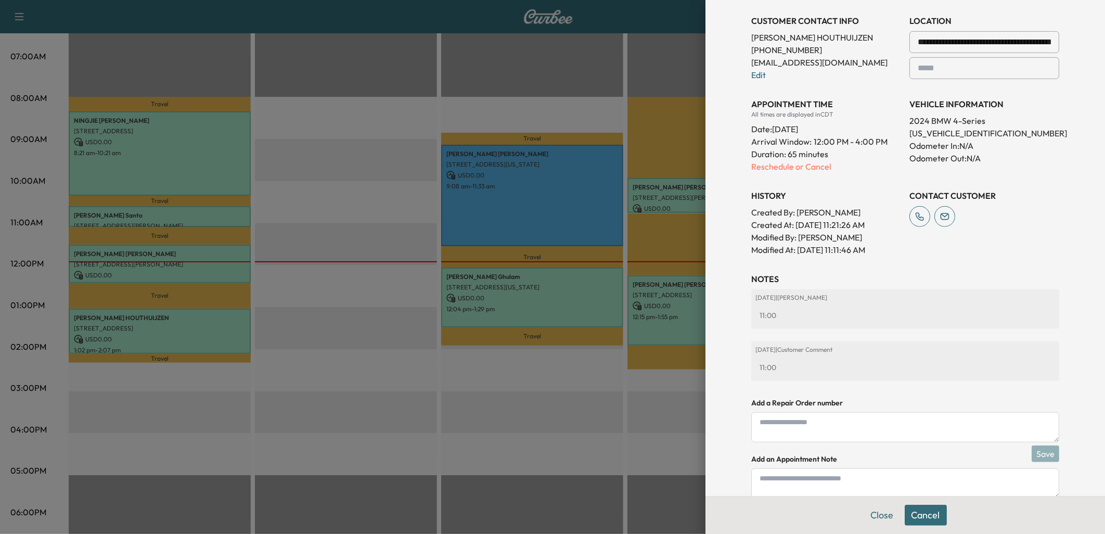
scroll to position [290, 0]
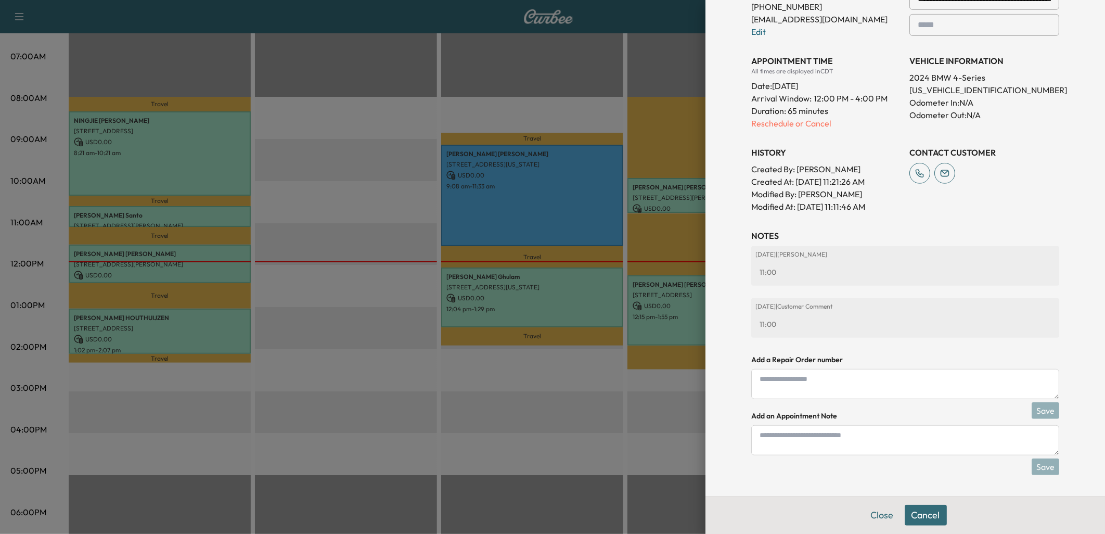
click at [780, 442] on textarea at bounding box center [905, 440] width 308 height 30
click at [802, 439] on textarea at bounding box center [905, 440] width 308 height 30
type textarea "*****"
click at [1037, 463] on button "Save" at bounding box center [1046, 466] width 28 height 17
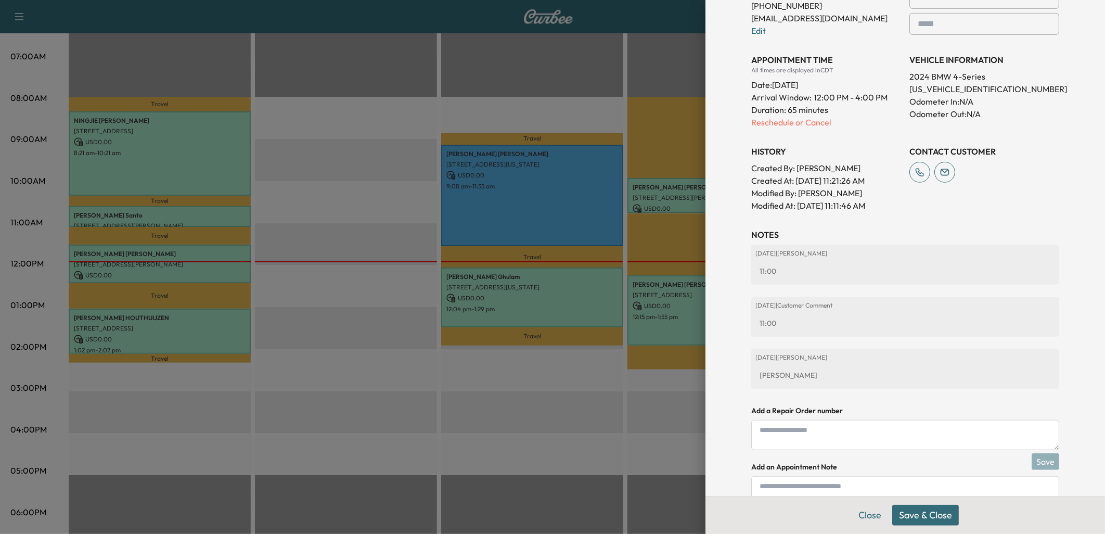
click at [917, 517] on button "Save & Close" at bounding box center [925, 515] width 67 height 21
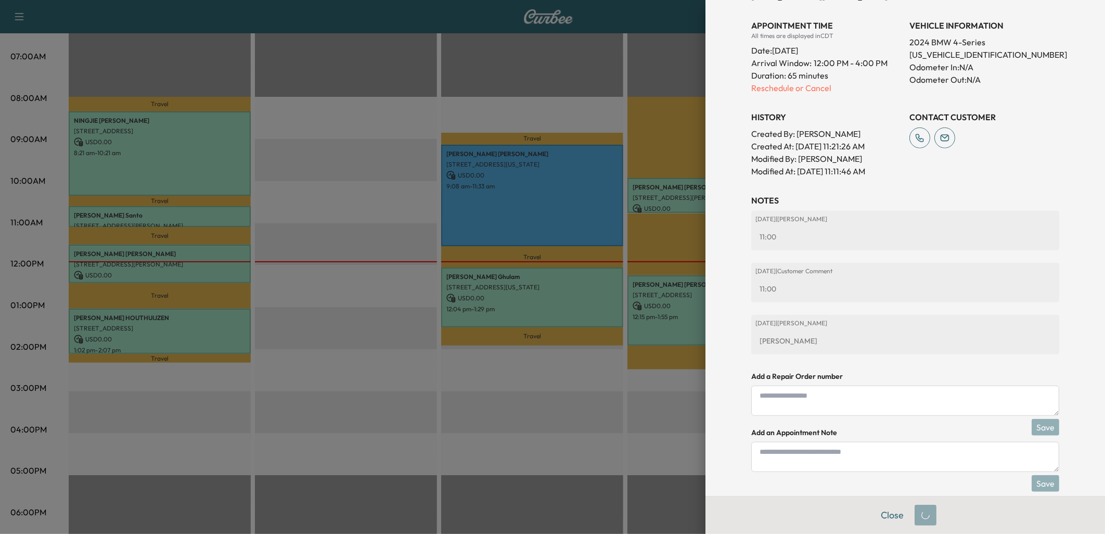
scroll to position [268, 0]
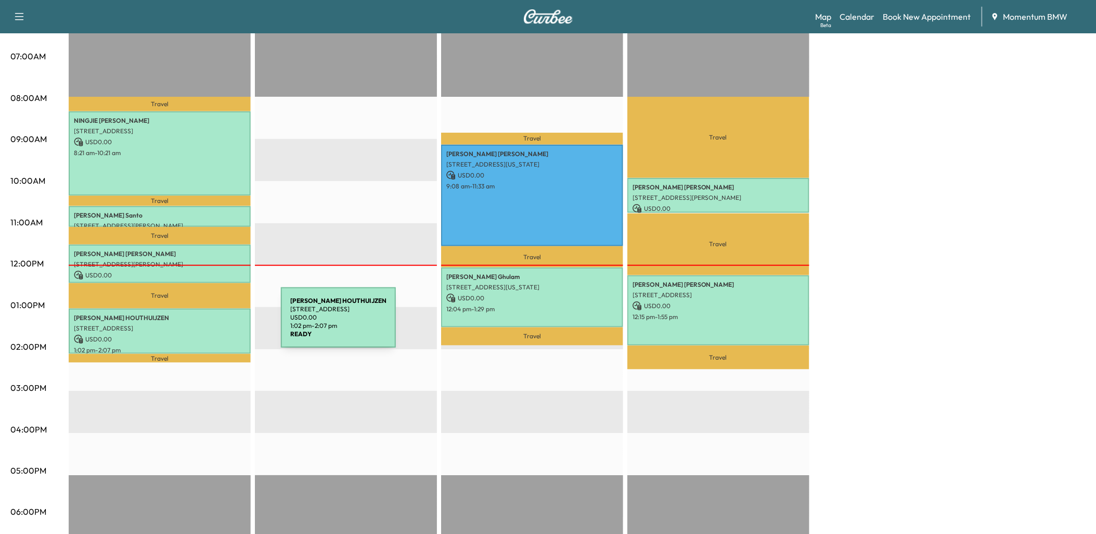
click at [203, 324] on p "[STREET_ADDRESS]" at bounding box center [160, 328] width 172 height 8
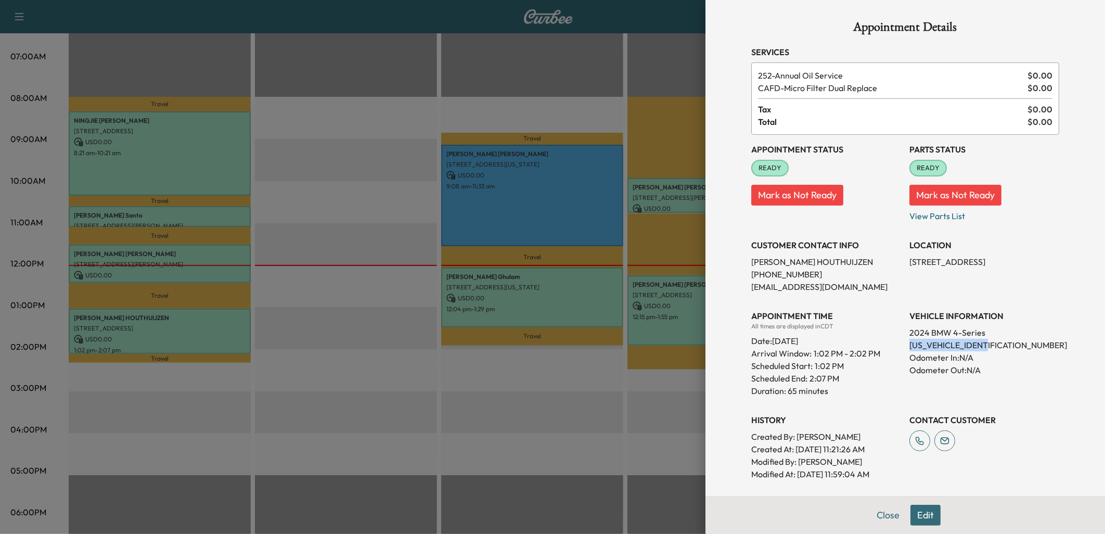
drag, startPoint x: 899, startPoint y: 343, endPoint x: 990, endPoint y: 344, distance: 91.6
click at [990, 344] on div "Appointment Status READY Mark as Not Ready Parts Status READY Mark as Not Ready…" at bounding box center [905, 307] width 308 height 345
drag, startPoint x: 990, startPoint y: 344, endPoint x: 978, endPoint y: 341, distance: 12.9
copy p "[US_VEHICLE_IDENTIFICATION_NUMBER]"
drag, startPoint x: 901, startPoint y: 261, endPoint x: 975, endPoint y: 261, distance: 73.9
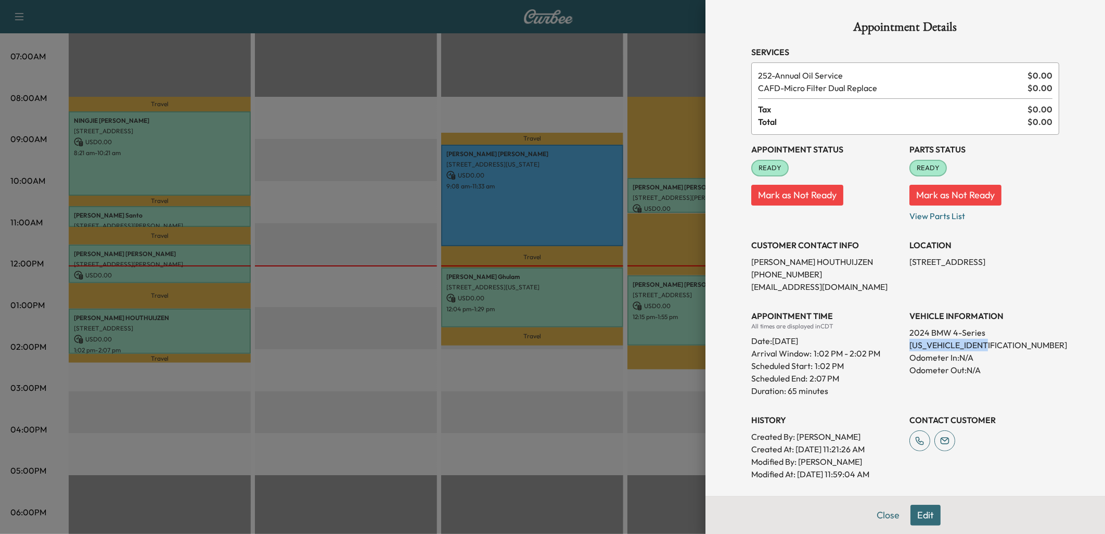
click at [975, 261] on p "[STREET_ADDRESS]" at bounding box center [984, 261] width 150 height 12
copy p "6011 Rutherglenn Dr"
click at [876, 511] on button "Close" at bounding box center [888, 515] width 36 height 21
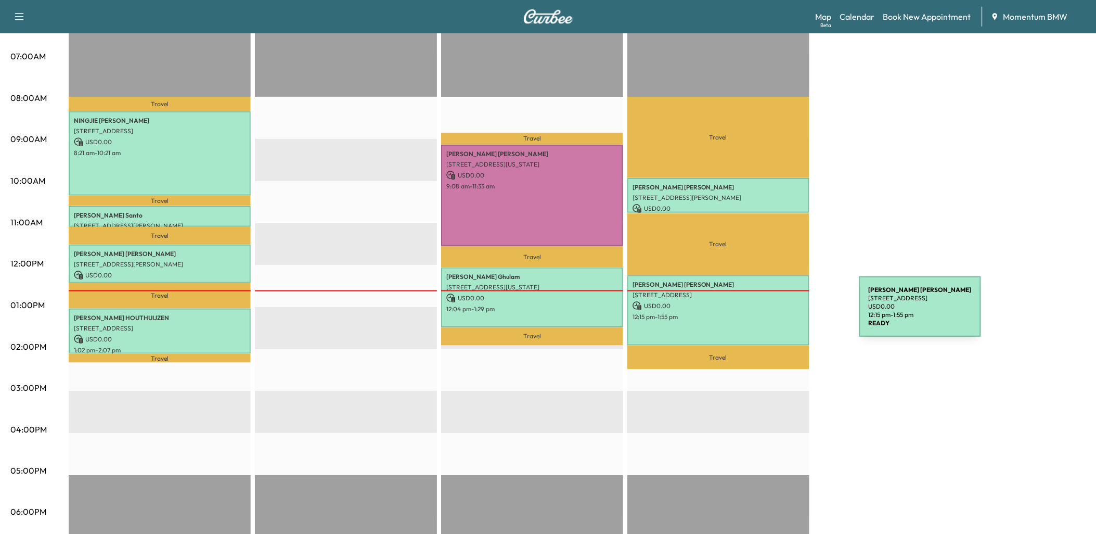
click at [781, 313] on p "12:15 pm - 1:55 pm" at bounding box center [719, 317] width 172 height 8
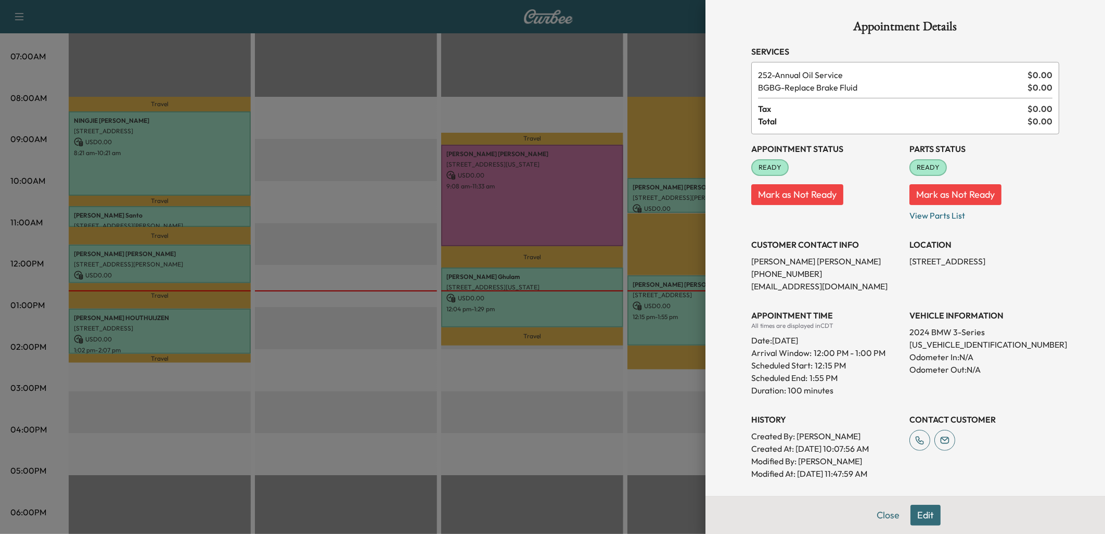
scroll to position [0, 0]
drag, startPoint x: 802, startPoint y: 268, endPoint x: 742, endPoint y: 270, distance: 60.4
click at [742, 270] on div "Appointment Details Services 252 - Annual Oil Service $ 0.00 BGBG - Replace Bra…" at bounding box center [905, 364] width 333 height 728
copy p "[PHONE_NUMBER]"
